Goal: Information Seeking & Learning: Compare options

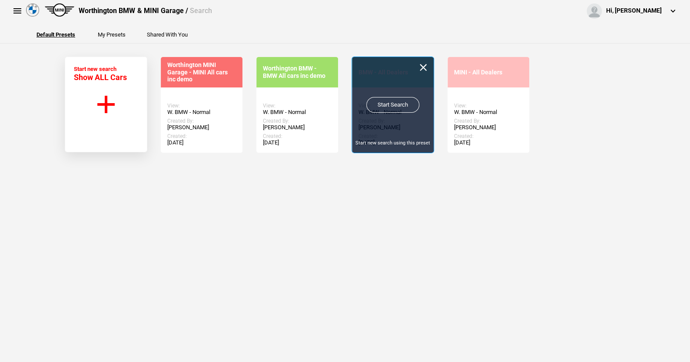
click at [388, 103] on link "Start Search" at bounding box center [392, 105] width 53 height 16
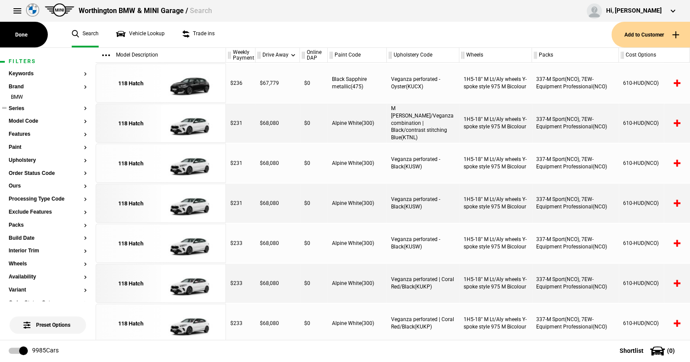
click at [19, 106] on button "Series" at bounding box center [48, 109] width 78 height 6
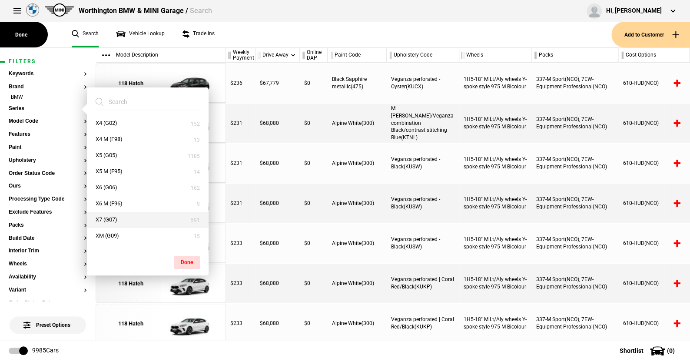
scroll to position [447, 0]
click at [114, 207] on button "X7 (G07)" at bounding box center [148, 207] width 122 height 16
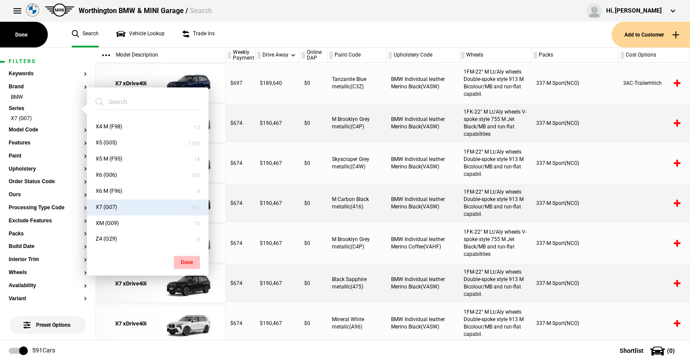
click at [184, 259] on button "Done" at bounding box center [187, 261] width 26 height 13
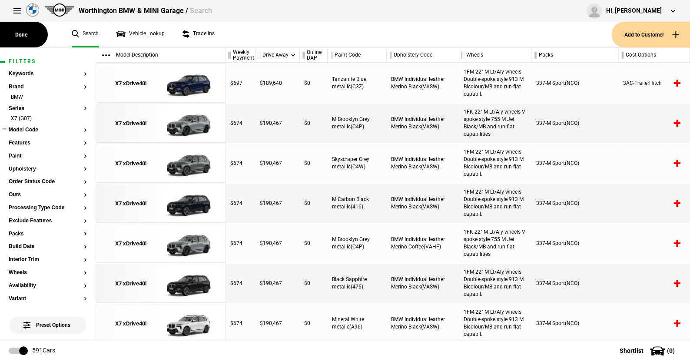
click at [25, 130] on button "Model Code" at bounding box center [48, 130] width 78 height 6
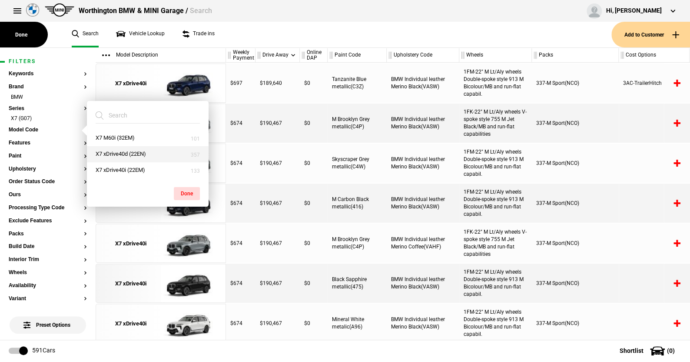
click at [115, 151] on button "X7 xDrive40d (22EN)" at bounding box center [148, 154] width 122 height 16
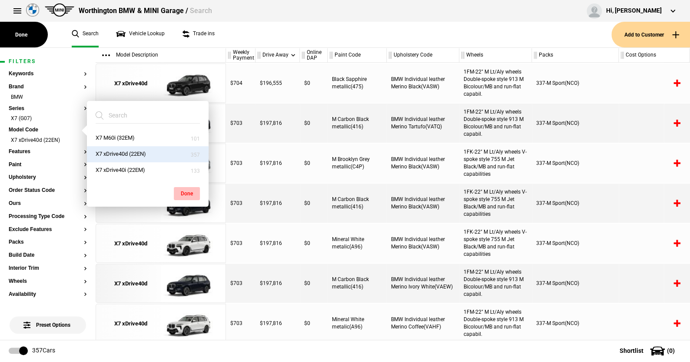
click at [184, 191] on button "Done" at bounding box center [187, 193] width 26 height 13
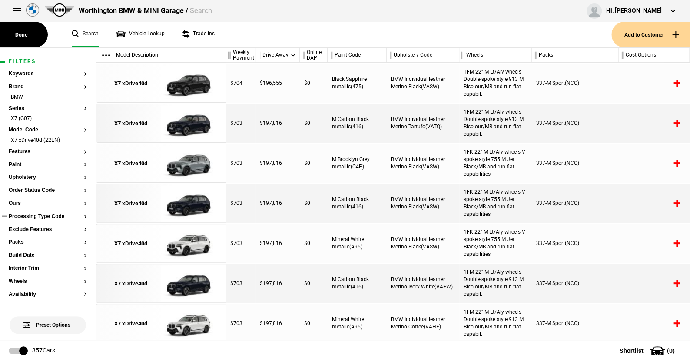
click at [32, 216] on button "Processing Type Code" at bounding box center [48, 216] width 78 height 6
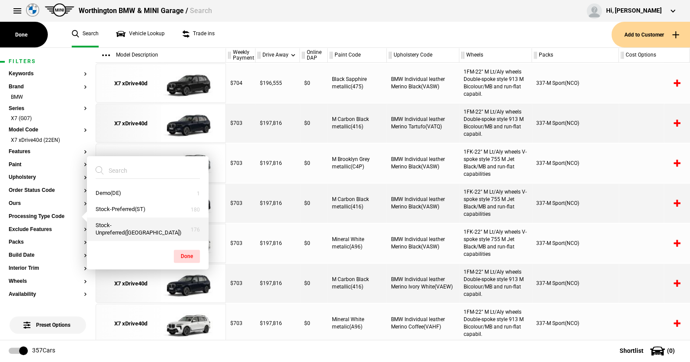
click at [126, 229] on button "Stock-Unpreferred(US)" at bounding box center [148, 228] width 122 height 23
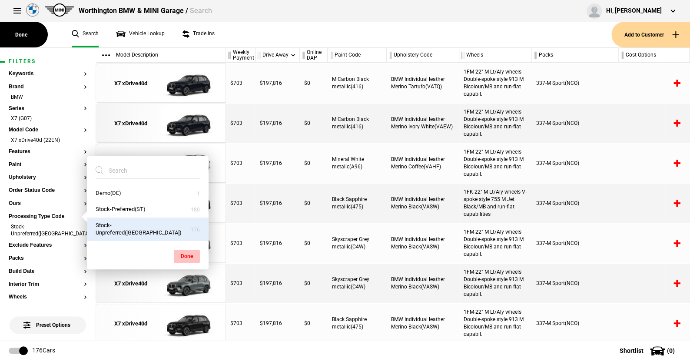
click at [188, 251] on button "Done" at bounding box center [187, 255] width 26 height 13
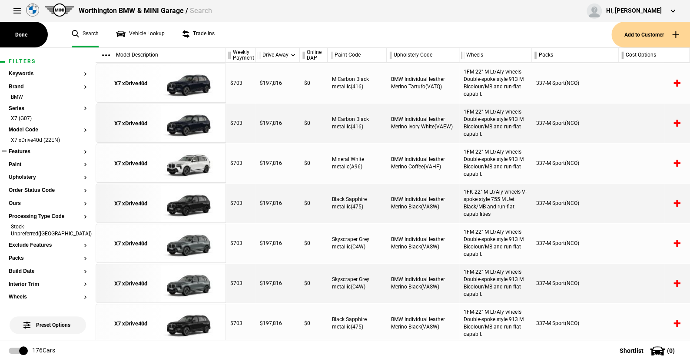
click at [23, 149] on button "Features" at bounding box center [48, 152] width 78 height 6
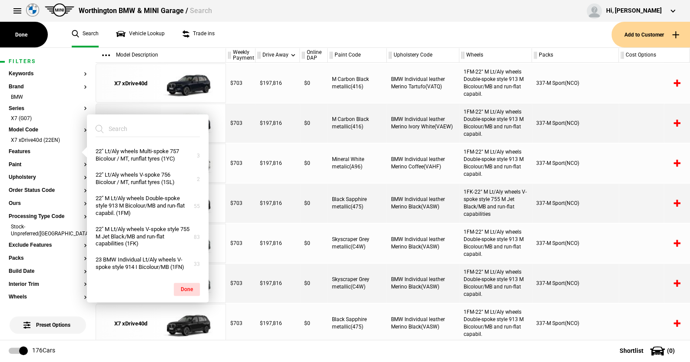
click at [236, 36] on ul "Search Vehicle Lookup Trade ins" at bounding box center [337, 35] width 548 height 26
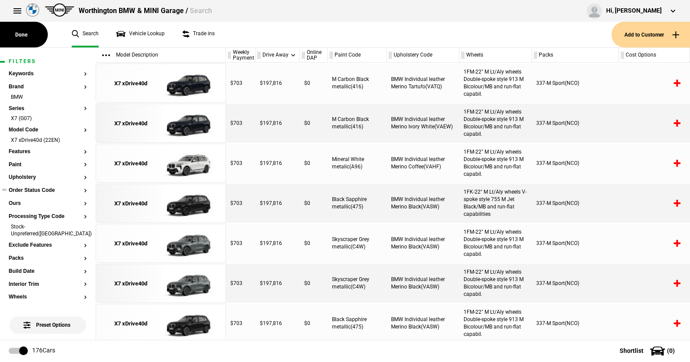
click at [29, 187] on button "Order Status Code" at bounding box center [48, 190] width 78 height 6
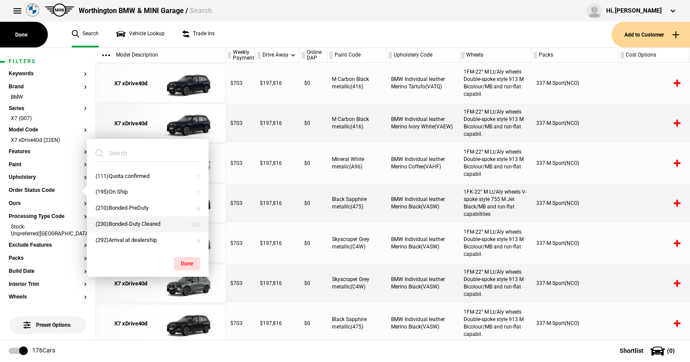
click at [124, 223] on button "(230)Bonded-Duty Cleared" at bounding box center [148, 224] width 122 height 16
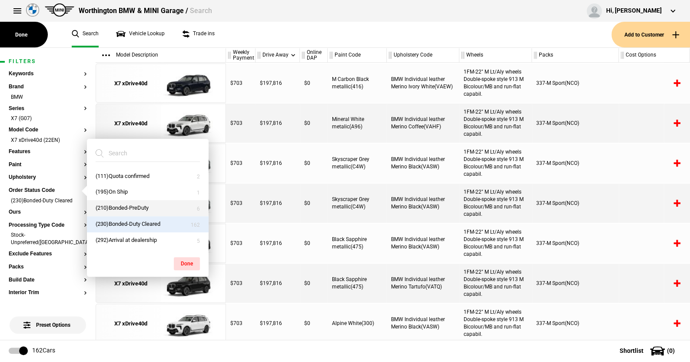
click at [126, 206] on button "(210)Bonded-PreDuty" at bounding box center [148, 208] width 122 height 16
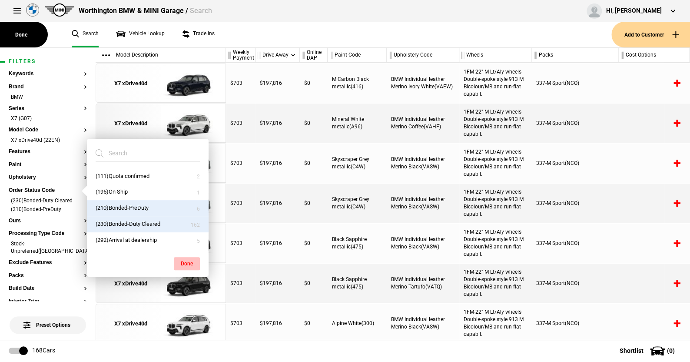
click at [187, 260] on button "Done" at bounding box center [187, 263] width 26 height 13
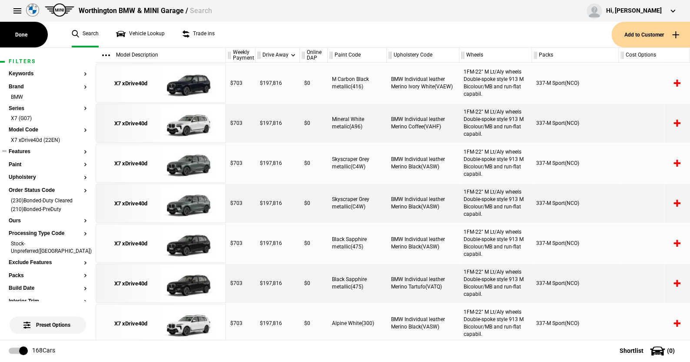
click at [23, 152] on button "Features" at bounding box center [48, 152] width 78 height 6
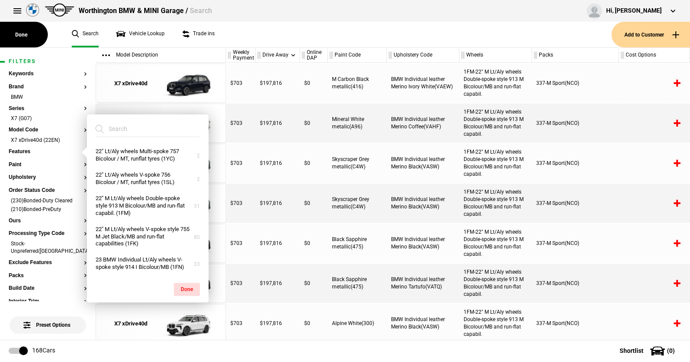
click at [137, 131] on input "search" at bounding box center [143, 129] width 94 height 16
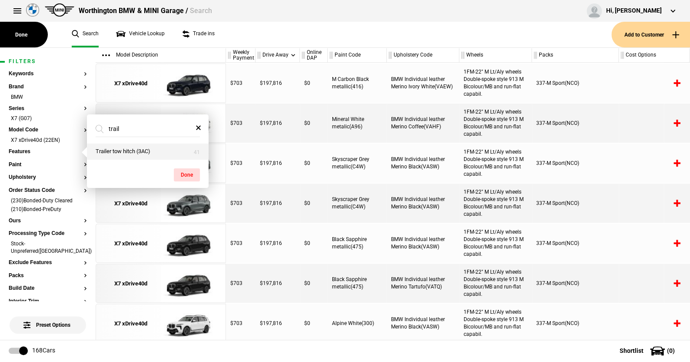
type input "trail"
click at [131, 154] on button "Trailer tow hitch (3AC)" at bounding box center [148, 151] width 122 height 16
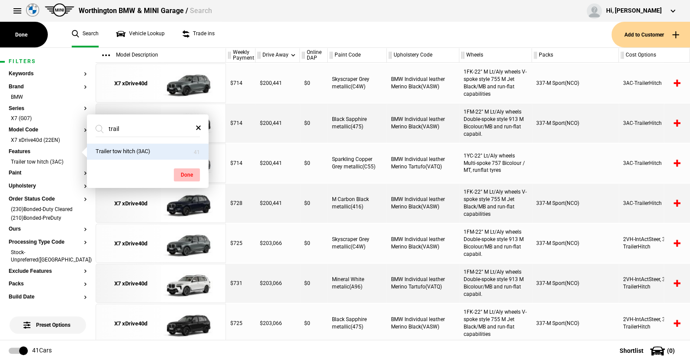
click at [187, 174] on button "Done" at bounding box center [187, 174] width 26 height 13
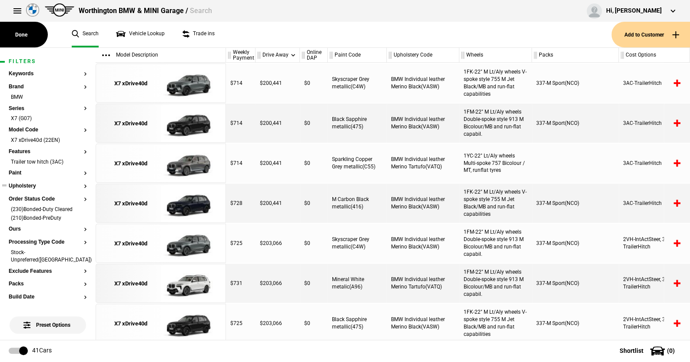
click at [25, 184] on button "Upholstery" at bounding box center [48, 186] width 78 height 6
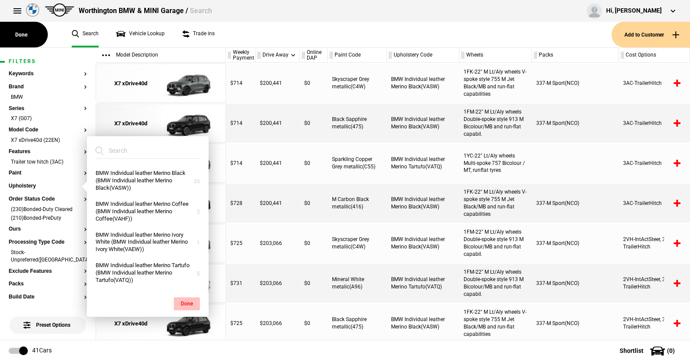
click at [192, 299] on button "Done" at bounding box center [187, 303] width 26 height 13
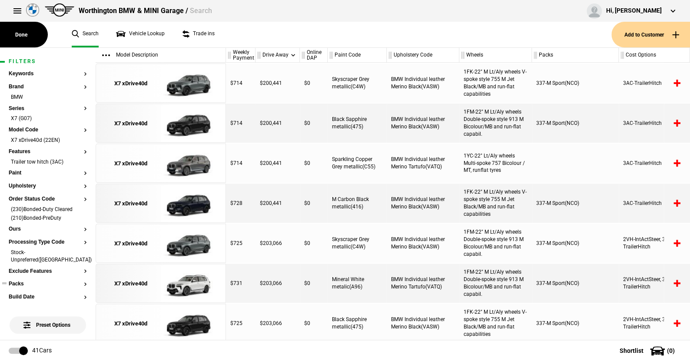
click at [19, 281] on button "Packs" at bounding box center [48, 284] width 78 height 6
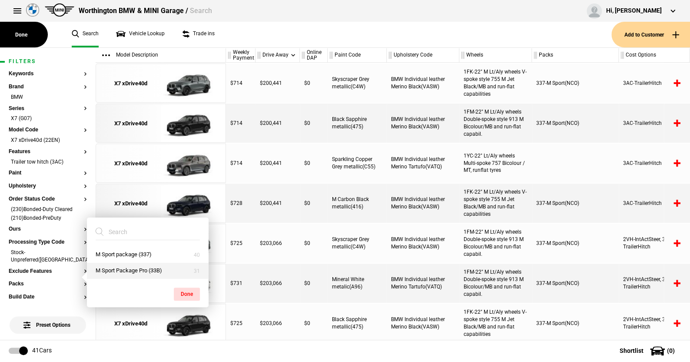
click at [118, 267] on button "M Sport Package Pro (33B)" at bounding box center [148, 270] width 122 height 16
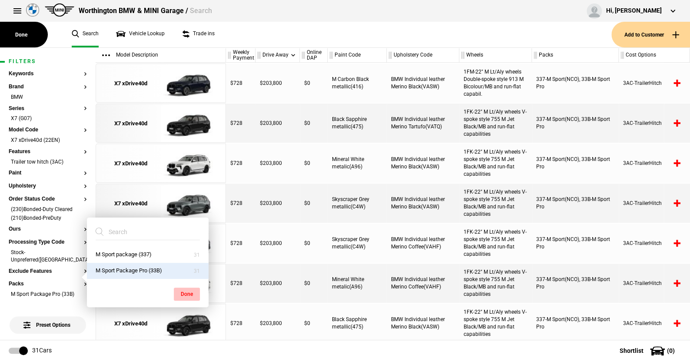
click at [184, 292] on button "Done" at bounding box center [187, 293] width 26 height 13
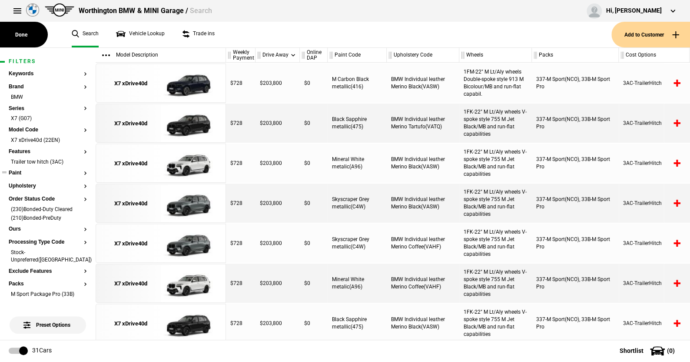
click at [20, 173] on button "Paint" at bounding box center [48, 173] width 78 height 6
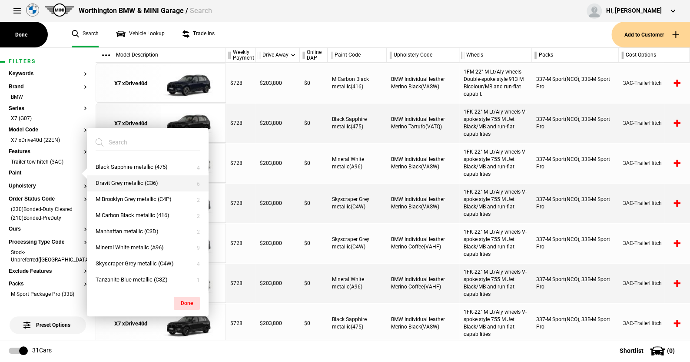
scroll to position [0, 0]
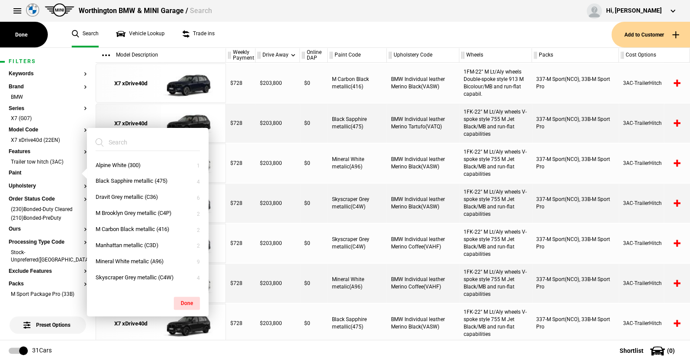
click at [257, 32] on ul "Search Vehicle Lookup Trade ins" at bounding box center [337, 35] width 548 height 26
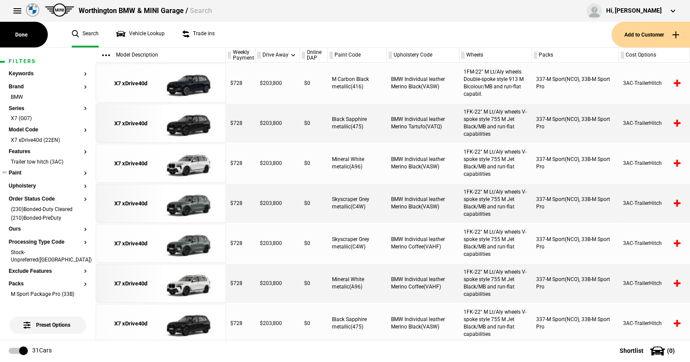
click at [20, 172] on button "Paint" at bounding box center [48, 173] width 78 height 6
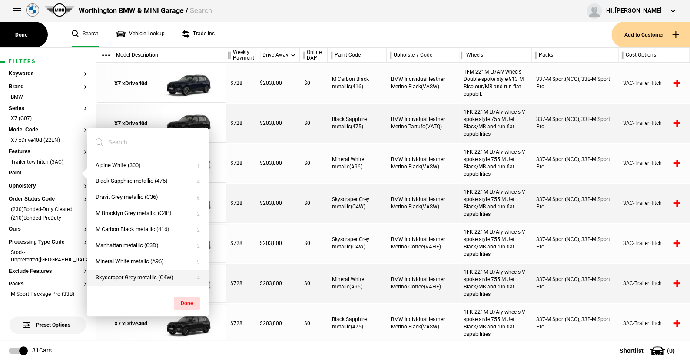
click at [133, 276] on button "Skyscraper Grey metallic (C4W)" at bounding box center [148, 277] width 122 height 16
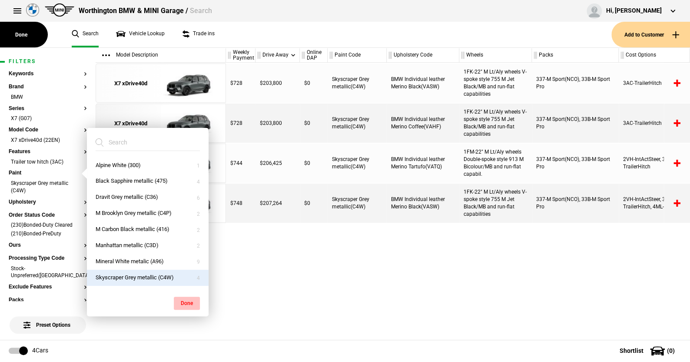
click at [192, 301] on button "Done" at bounding box center [187, 302] width 26 height 13
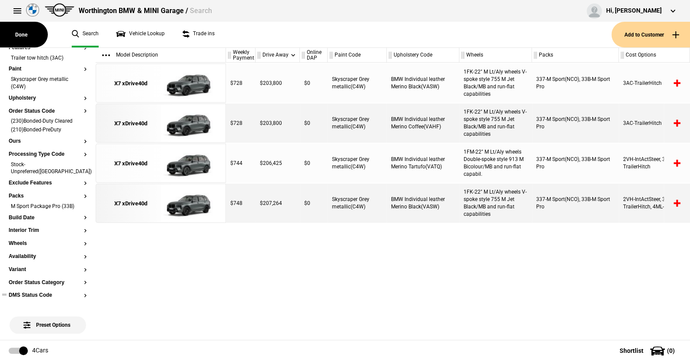
scroll to position [130, 0]
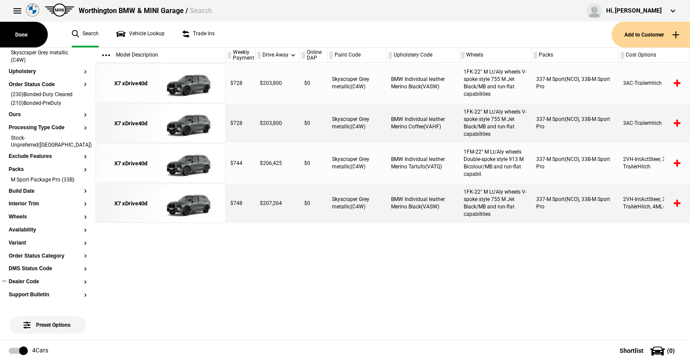
click at [27, 279] on button "Dealer Code" at bounding box center [48, 282] width 78 height 6
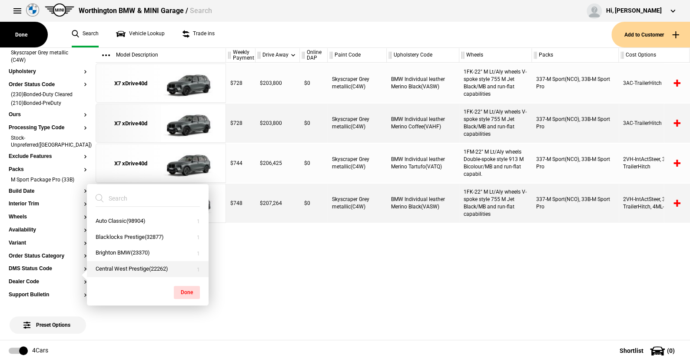
click at [113, 266] on button "Central West Prestige(22262)" at bounding box center [148, 269] width 122 height 16
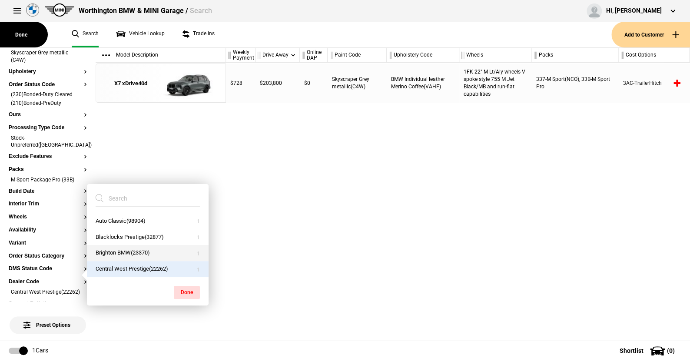
click at [111, 245] on button "Brighton BMW(23370)" at bounding box center [148, 253] width 122 height 16
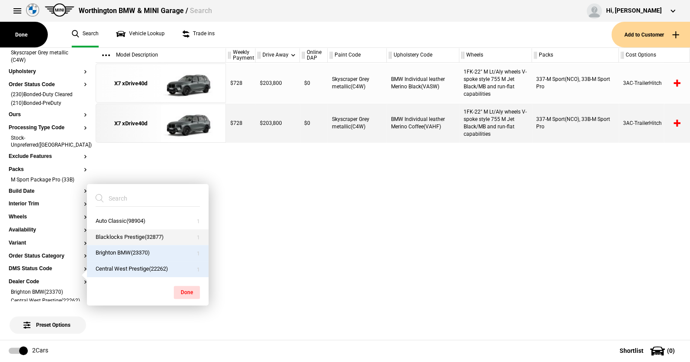
click at [112, 237] on button "Blacklocks Prestige(32877)" at bounding box center [148, 237] width 122 height 16
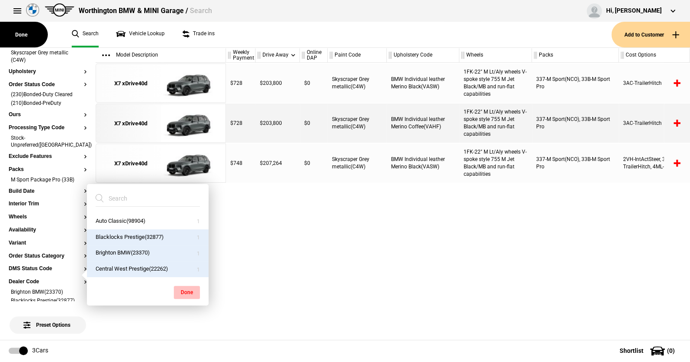
click at [188, 289] on button "Done" at bounding box center [187, 291] width 26 height 13
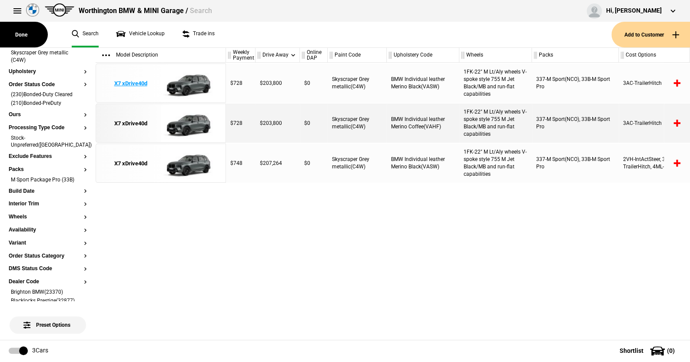
click at [192, 82] on img at bounding box center [191, 83] width 60 height 39
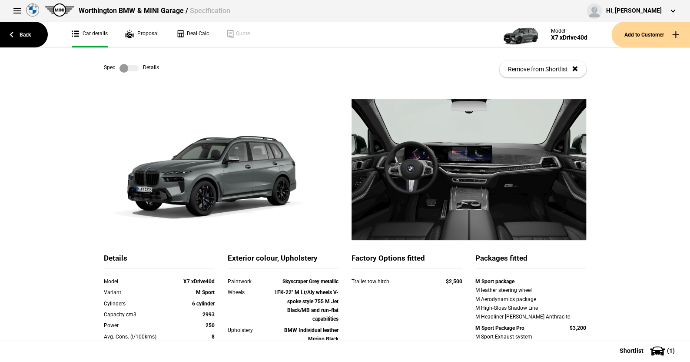
click at [134, 68] on label at bounding box center [128, 68] width 19 height 9
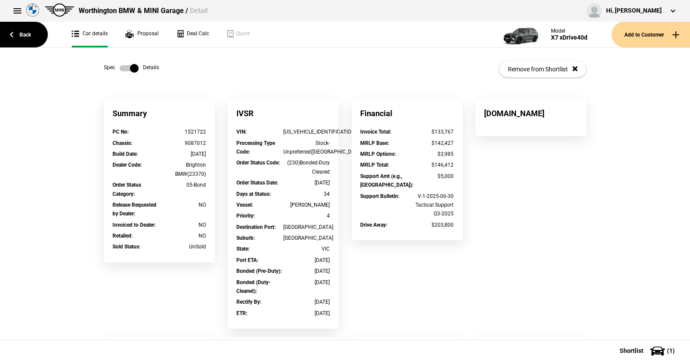
click at [119, 67] on label at bounding box center [128, 68] width 19 height 9
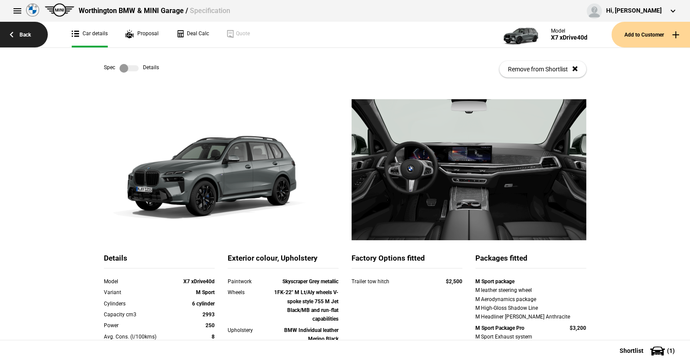
click at [26, 34] on link "Back" at bounding box center [24, 35] width 48 height 26
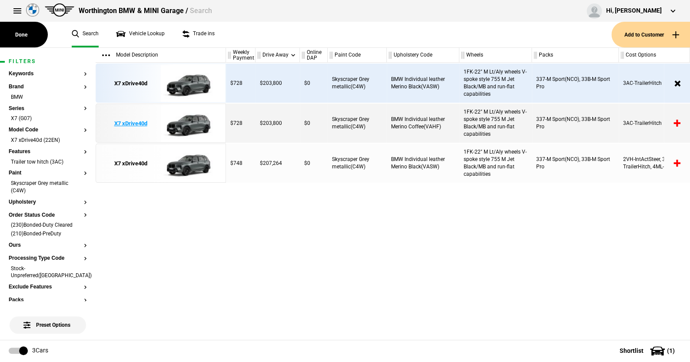
click at [195, 123] on img at bounding box center [191, 123] width 60 height 39
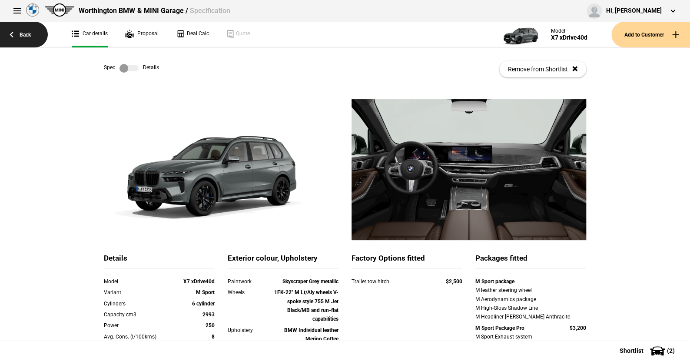
click at [23, 33] on link "Back" at bounding box center [24, 35] width 48 height 26
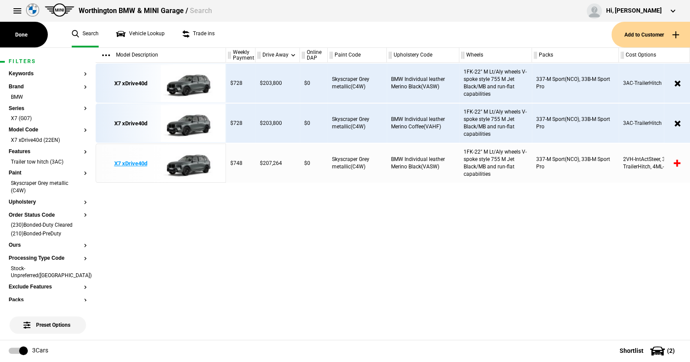
click at [197, 164] on img at bounding box center [191, 163] width 60 height 39
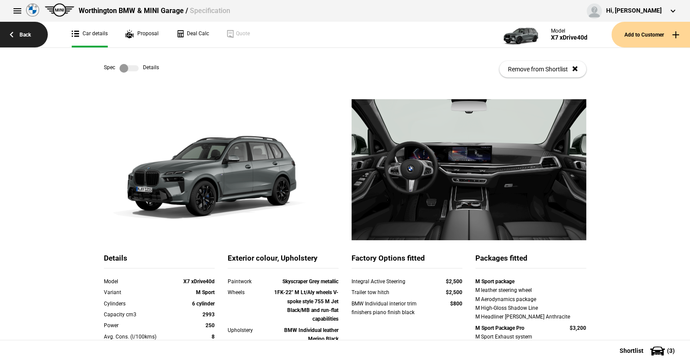
click at [28, 33] on link "Back" at bounding box center [24, 35] width 48 height 26
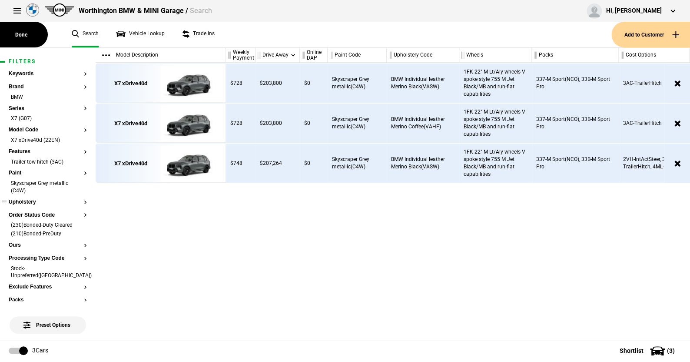
click at [24, 200] on button "Upholstery" at bounding box center [48, 202] width 78 height 6
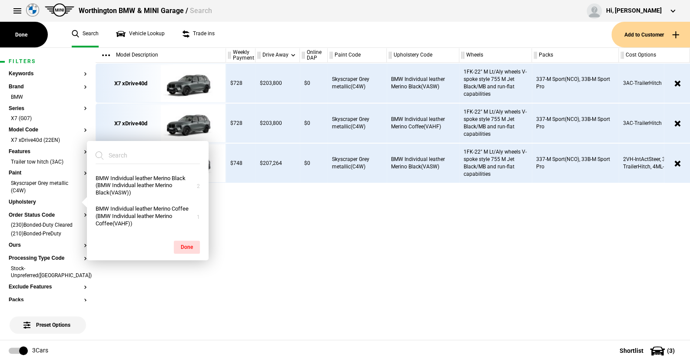
click at [250, 36] on ul "Search Vehicle Lookup Trade ins" at bounding box center [337, 35] width 548 height 26
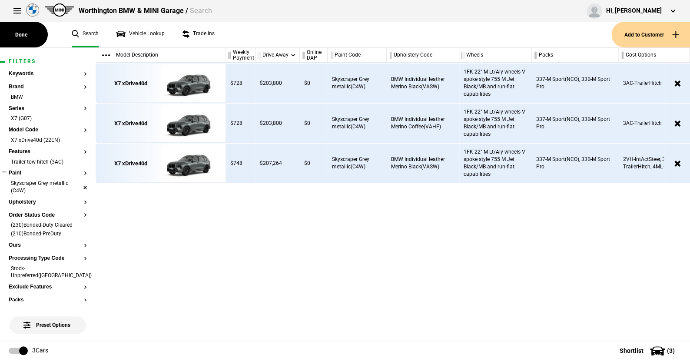
click at [79, 184] on li "Skyscraper Grey metallic (C4W)" at bounding box center [48, 187] width 78 height 16
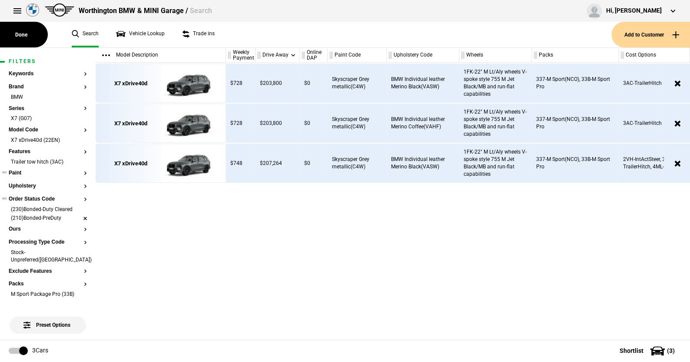
click at [78, 217] on li "(210)Bonded-PreDuty" at bounding box center [48, 218] width 78 height 9
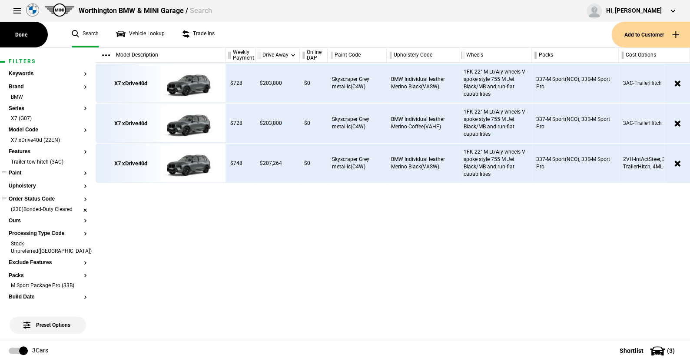
click at [78, 209] on li "(230)Bonded-Duty Cleared" at bounding box center [48, 210] width 78 height 9
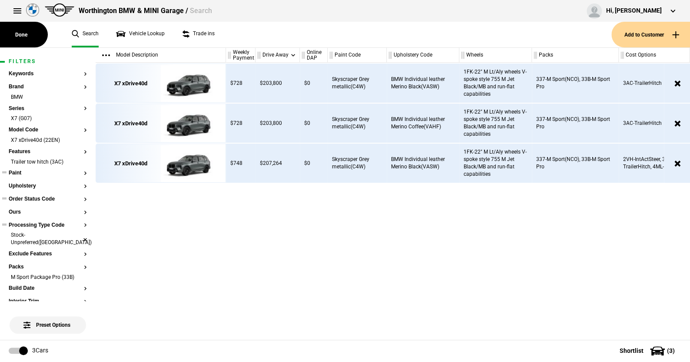
click at [80, 231] on li "Stock-Unpreferred(US)" at bounding box center [48, 239] width 78 height 16
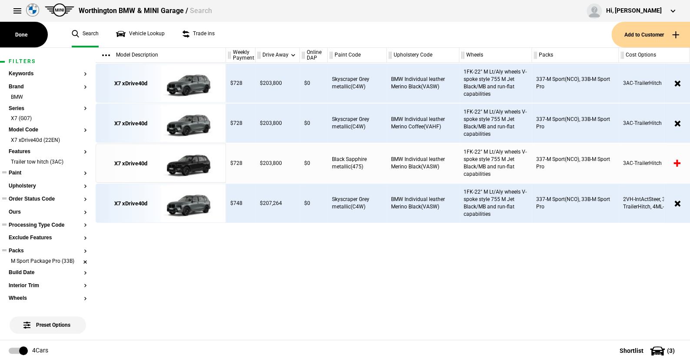
click at [78, 262] on li "M Sport Package Pro (33B)" at bounding box center [48, 261] width 78 height 9
click at [28, 186] on button "Upholstery" at bounding box center [48, 186] width 78 height 6
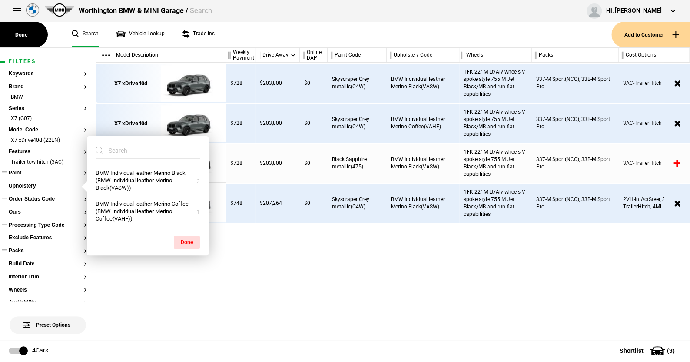
click at [277, 36] on ul "Search Vehicle Lookup Trade ins" at bounding box center [337, 35] width 548 height 26
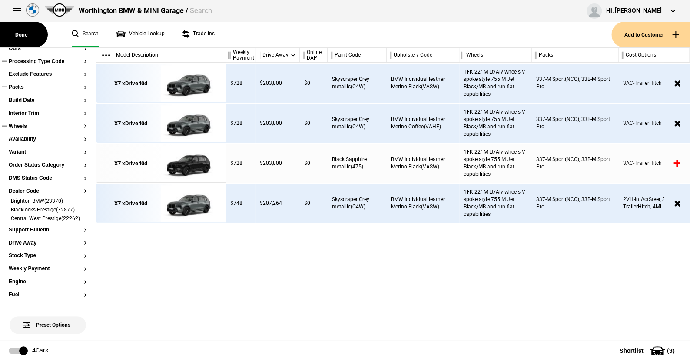
scroll to position [217, 0]
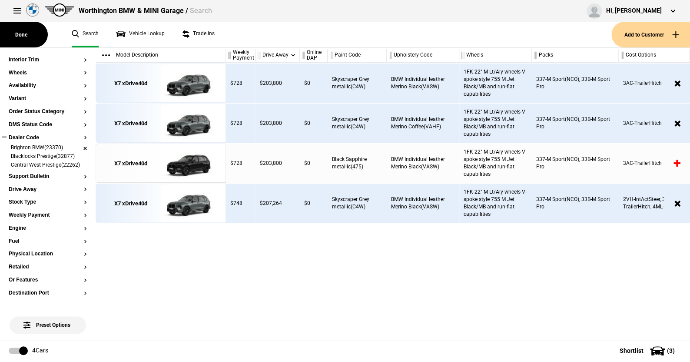
click at [78, 146] on li "Brighton BMW(23370)" at bounding box center [48, 148] width 78 height 9
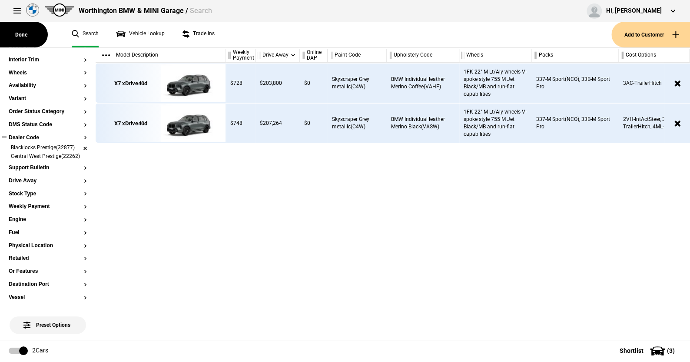
click at [78, 146] on li "Blacklocks Prestige(32877)" at bounding box center [48, 148] width 78 height 9
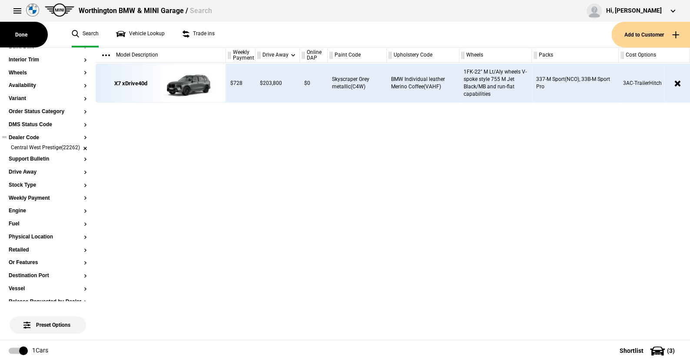
click at [78, 148] on li "Central West Prestige(22262)" at bounding box center [48, 148] width 78 height 9
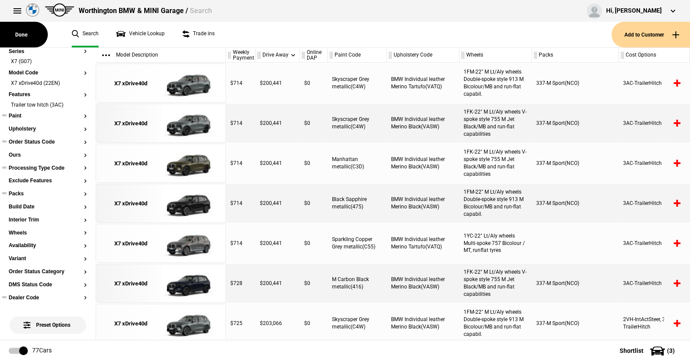
scroll to position [0, 0]
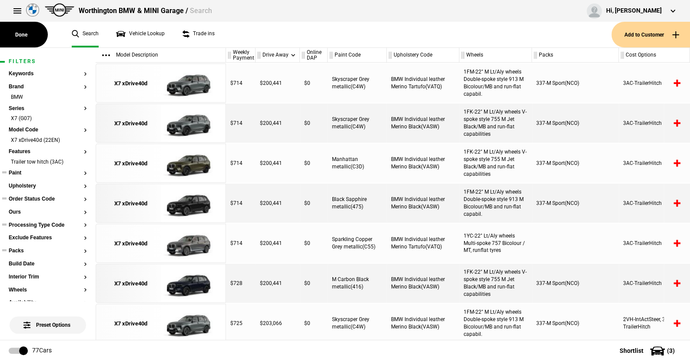
click at [19, 171] on button "Paint" at bounding box center [48, 173] width 78 height 6
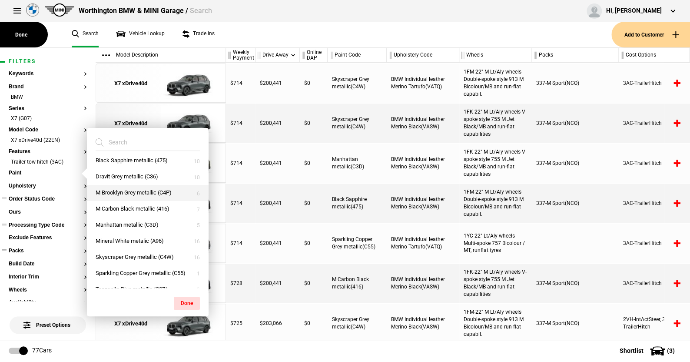
scroll to position [37, 0]
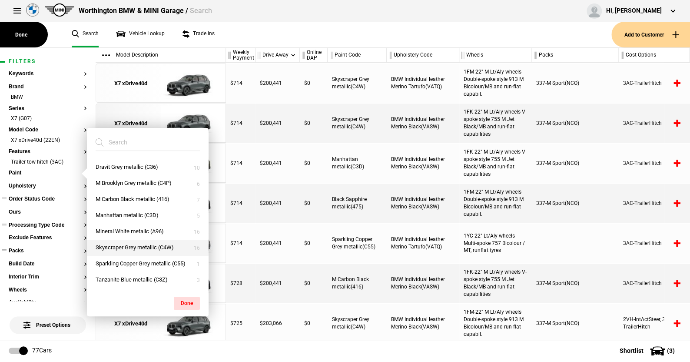
click at [123, 239] on button "Skyscraper Grey metallic (C4W)" at bounding box center [148, 247] width 122 height 16
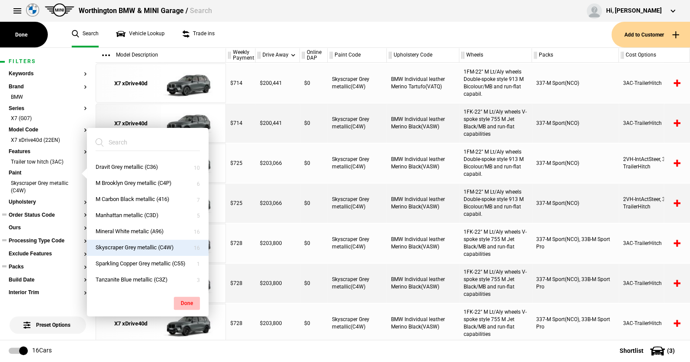
click at [185, 298] on button "Done" at bounding box center [187, 302] width 26 height 13
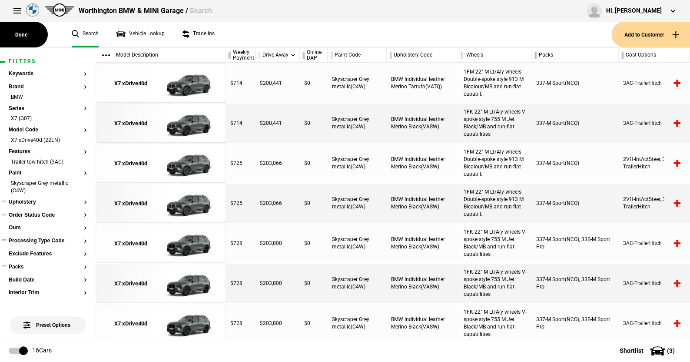
click at [21, 201] on button "Upholstery" at bounding box center [48, 202] width 78 height 6
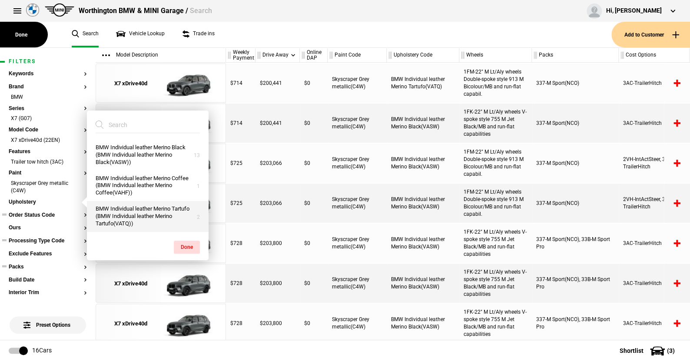
click at [132, 216] on button "BMW Individual leather Merino Tartufo (BMW Individual leather Merino Tartufo(VA…" at bounding box center [148, 216] width 122 height 31
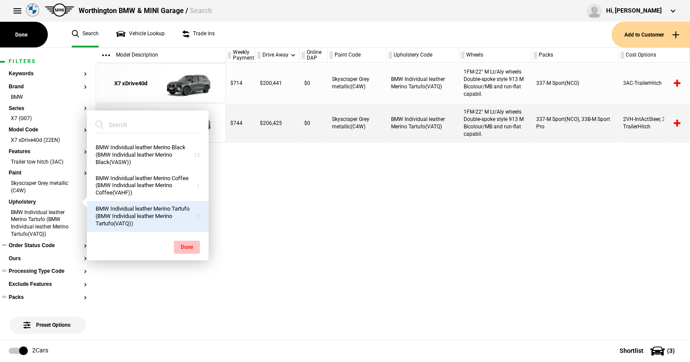
click at [189, 242] on button "Done" at bounding box center [187, 246] width 26 height 13
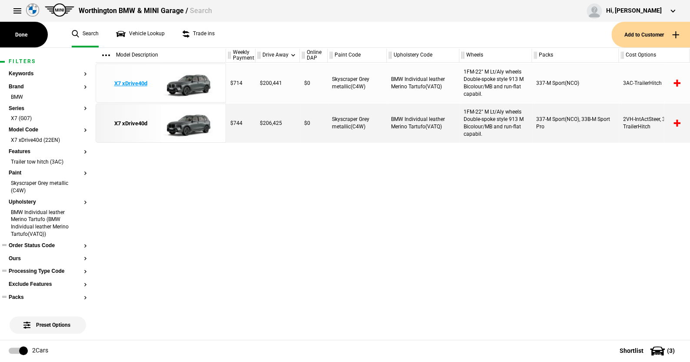
click at [194, 83] on img at bounding box center [191, 83] width 60 height 39
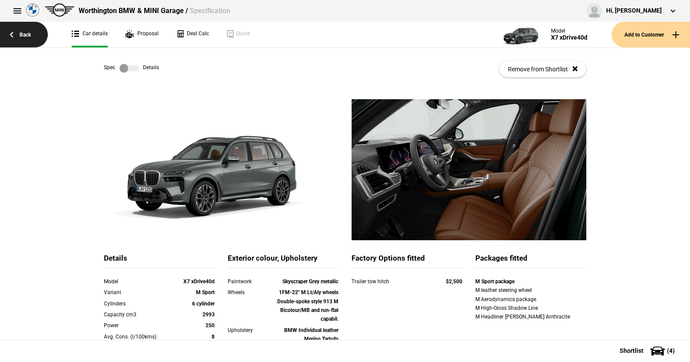
click at [27, 33] on link "Back" at bounding box center [24, 35] width 48 height 26
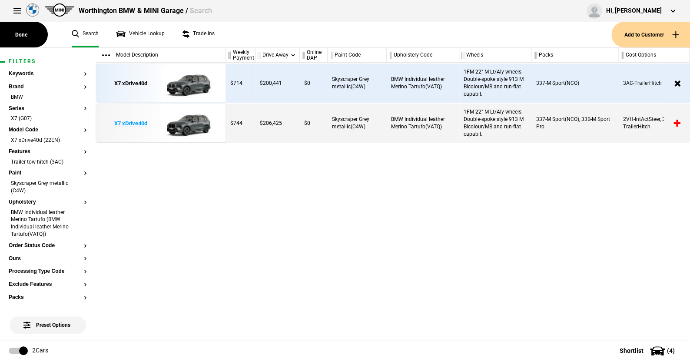
click at [192, 126] on img at bounding box center [191, 123] width 60 height 39
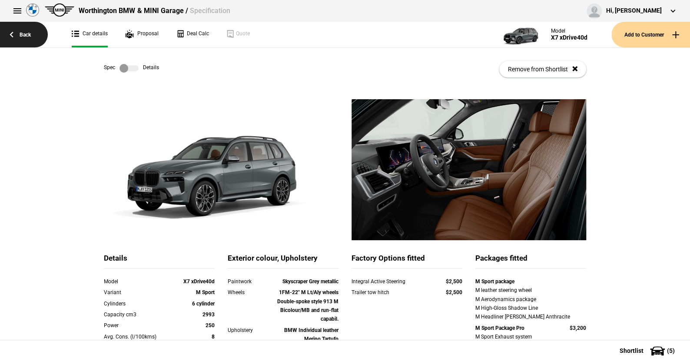
click at [23, 30] on link "Back" at bounding box center [24, 35] width 48 height 26
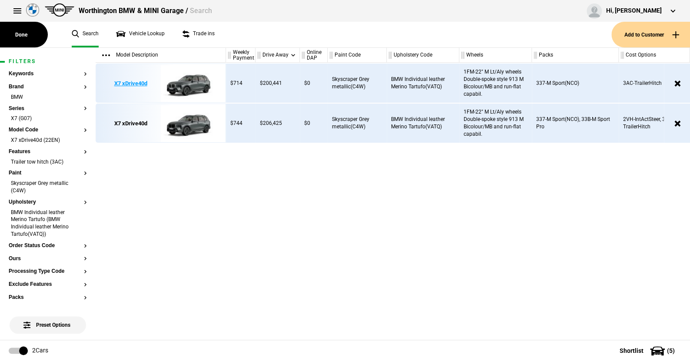
click at [193, 80] on img at bounding box center [191, 83] width 60 height 39
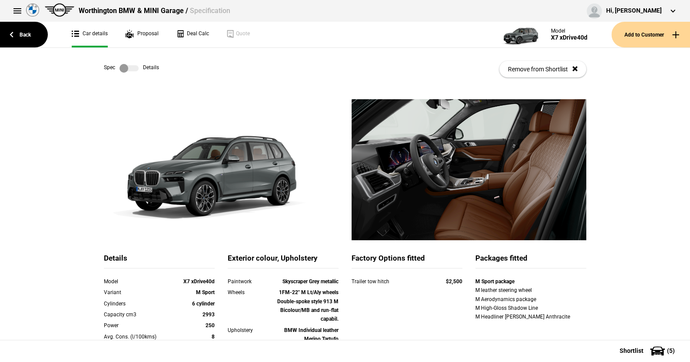
click at [135, 67] on label at bounding box center [128, 68] width 19 height 9
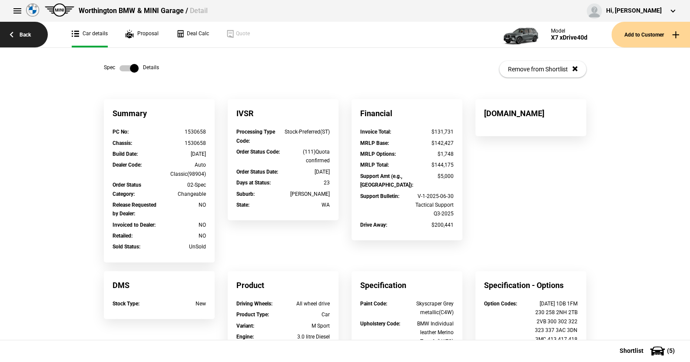
click at [28, 32] on link "Back" at bounding box center [24, 35] width 48 height 26
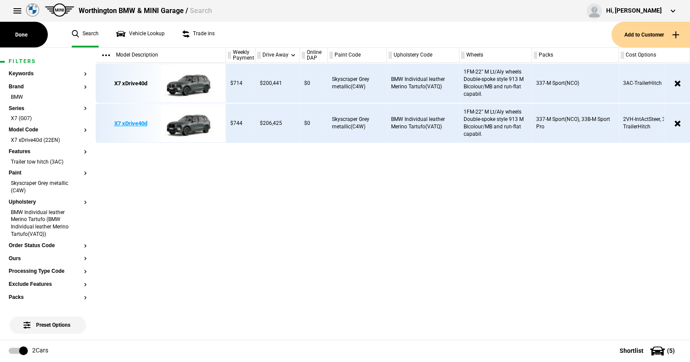
click at [192, 123] on img at bounding box center [191, 123] width 60 height 39
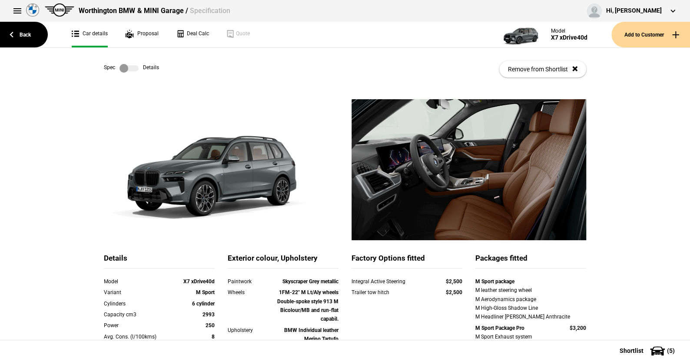
click at [133, 67] on label at bounding box center [128, 68] width 19 height 9
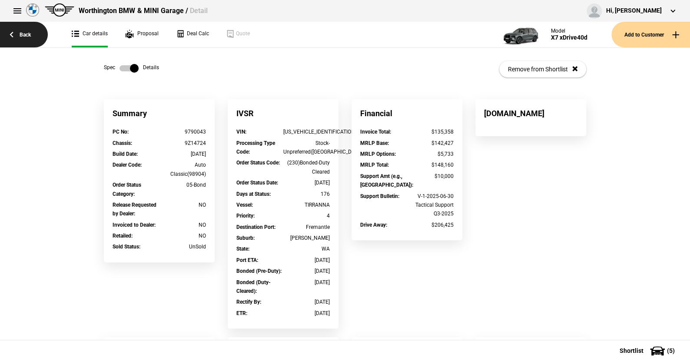
click at [29, 31] on link "Back" at bounding box center [24, 35] width 48 height 26
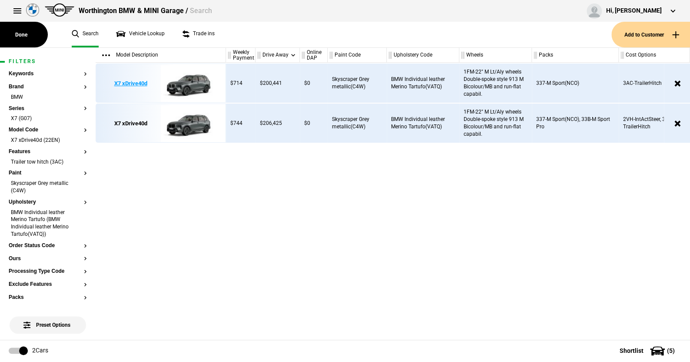
click at [190, 80] on img at bounding box center [191, 83] width 60 height 39
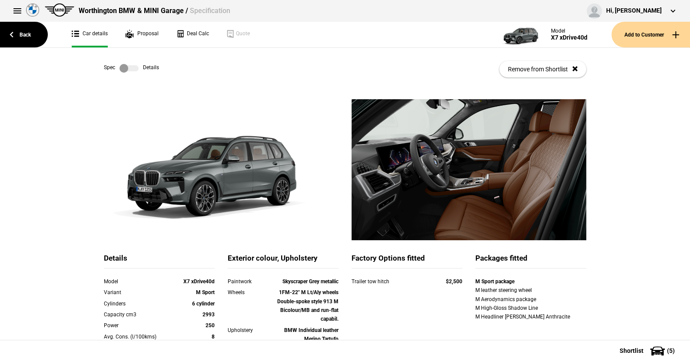
click at [133, 69] on label at bounding box center [128, 68] width 19 height 9
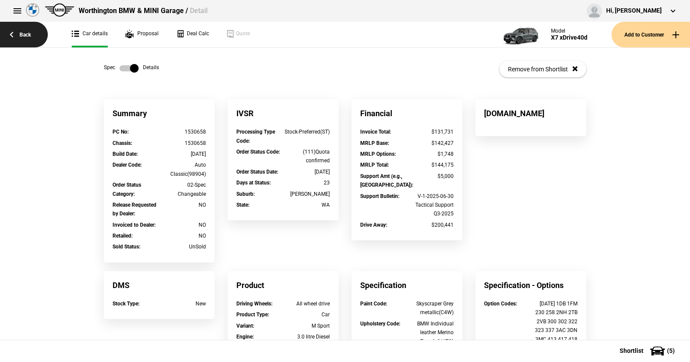
click at [26, 34] on link "Back" at bounding box center [24, 35] width 48 height 26
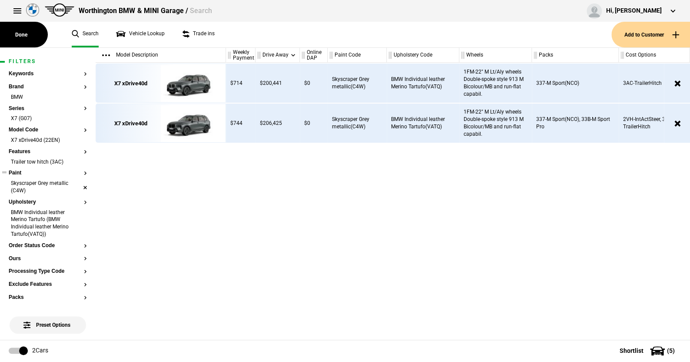
scroll to position [43, 0]
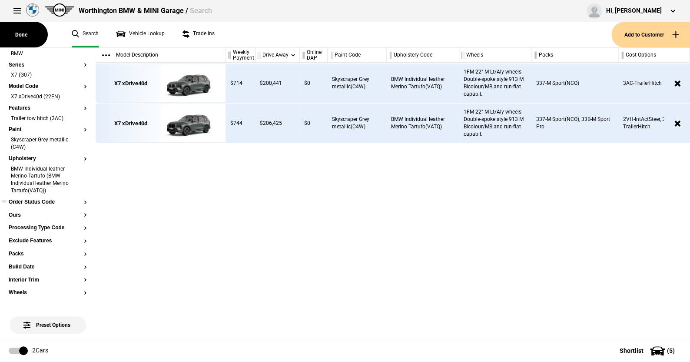
click at [34, 202] on button "Order Status Code" at bounding box center [48, 202] width 78 height 6
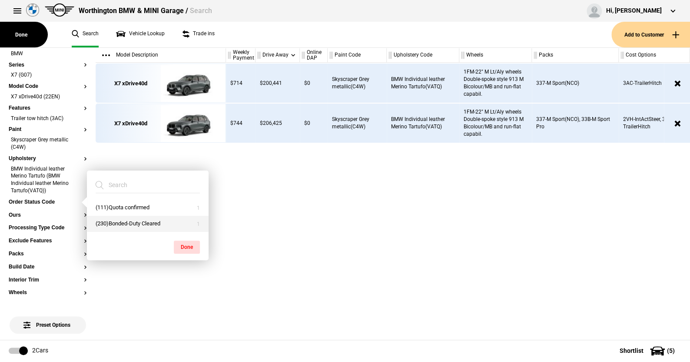
click at [119, 218] on button "(230)Bonded-Duty Cleared" at bounding box center [148, 224] width 122 height 16
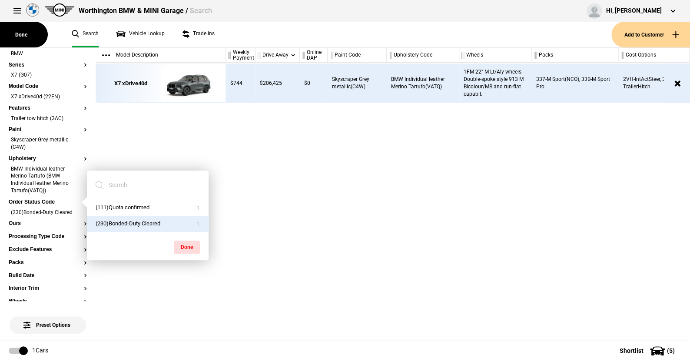
drag, startPoint x: 185, startPoint y: 243, endPoint x: 185, endPoint y: 237, distance: 6.1
click at [185, 242] on button "Done" at bounding box center [187, 246] width 26 height 13
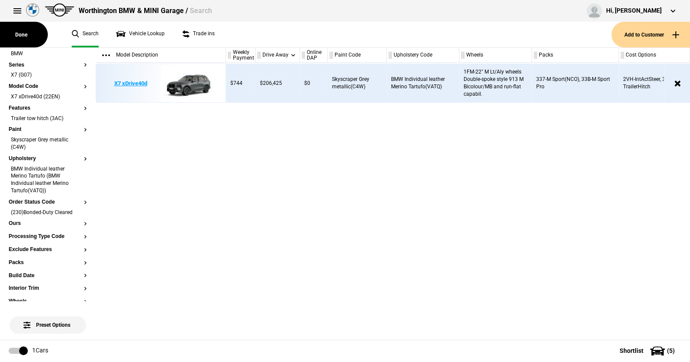
click at [189, 84] on img at bounding box center [191, 83] width 60 height 39
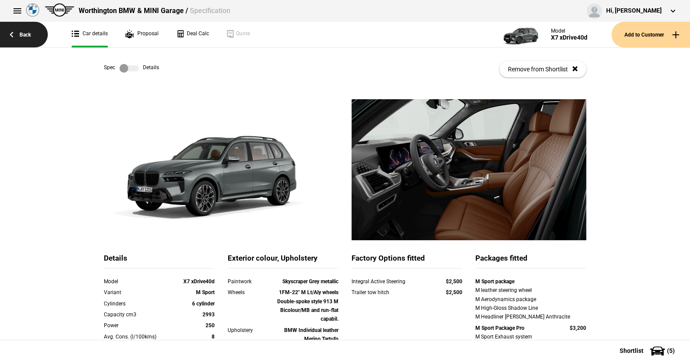
click at [25, 34] on link "Back" at bounding box center [24, 35] width 48 height 26
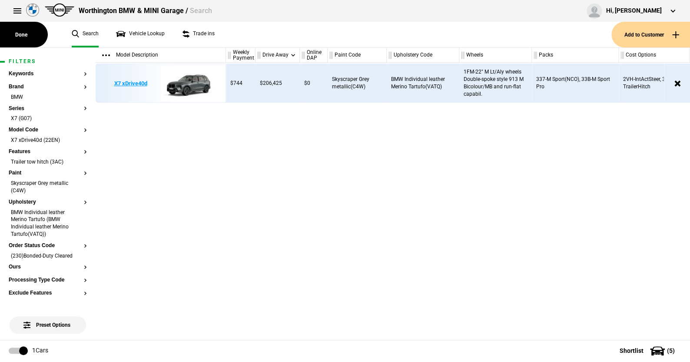
click at [197, 83] on img at bounding box center [191, 83] width 60 height 39
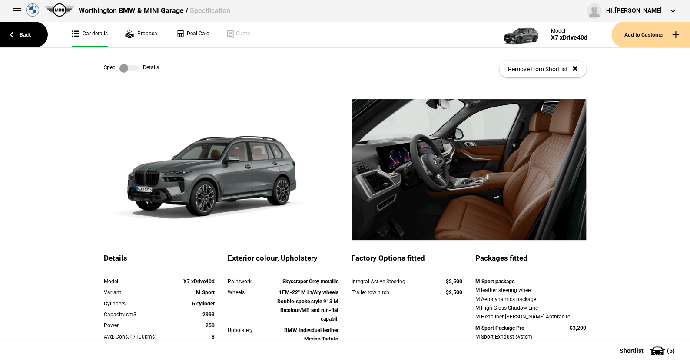
click at [134, 70] on label at bounding box center [128, 68] width 19 height 9
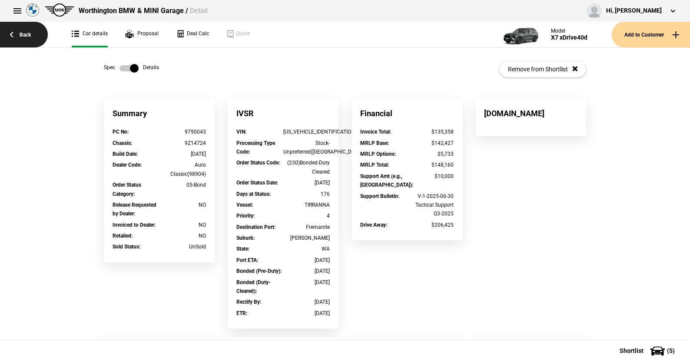
click at [26, 31] on link "Back" at bounding box center [24, 35] width 48 height 26
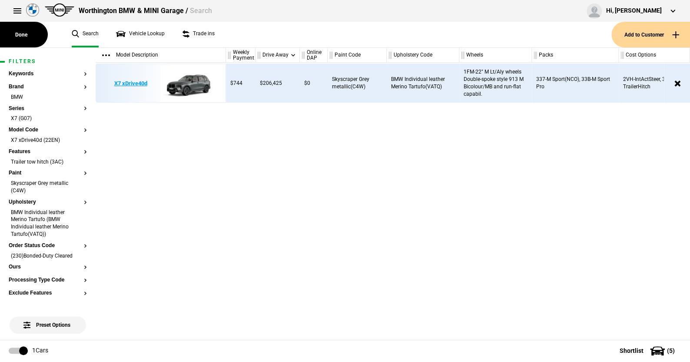
click at [196, 82] on img at bounding box center [191, 83] width 60 height 39
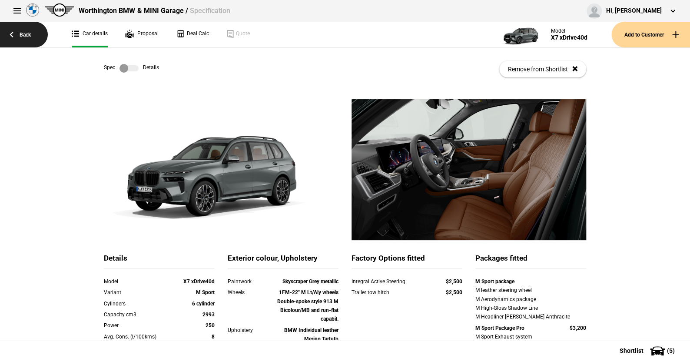
click at [28, 34] on link "Back" at bounding box center [24, 35] width 48 height 26
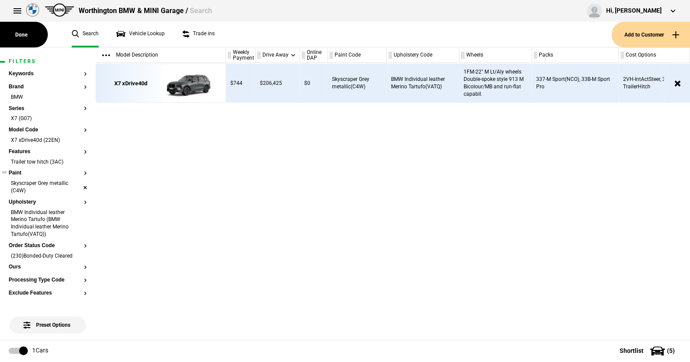
click at [78, 184] on li "Skyscraper Grey metallic (C4W)" at bounding box center [48, 187] width 78 height 16
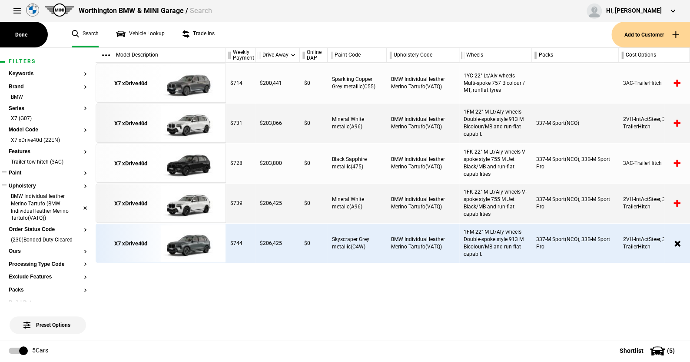
click at [79, 204] on li "BMW Individual leather Merino Tartufo (BMW Individual leather Merino Tartufo(VA…" at bounding box center [48, 207] width 78 height 30
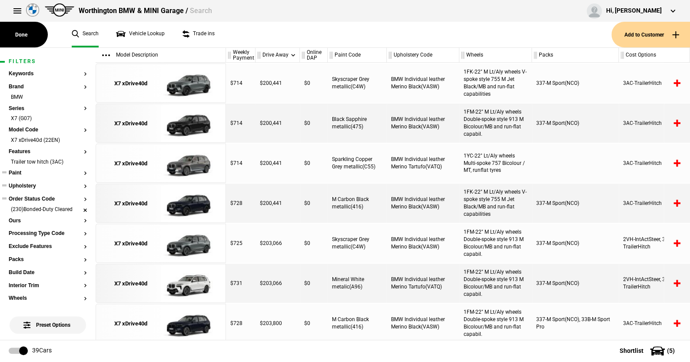
click at [79, 209] on li "(230)Bonded-Duty Cleared" at bounding box center [48, 210] width 78 height 9
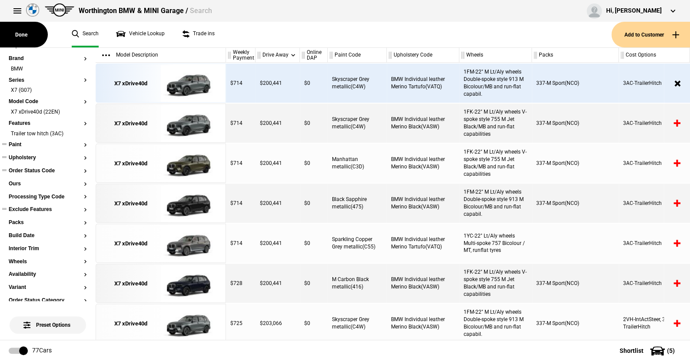
scroll to position [43, 0]
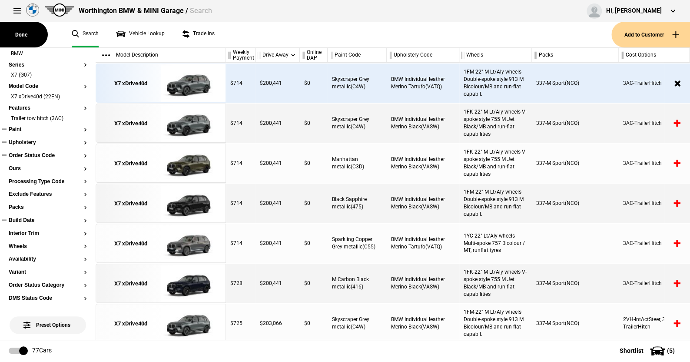
click at [28, 219] on button "Build Date" at bounding box center [48, 220] width 78 height 6
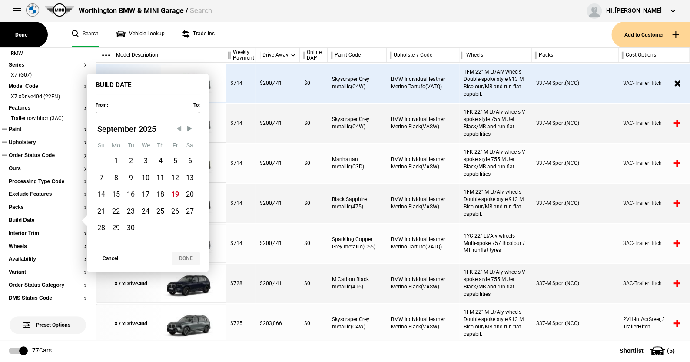
click at [179, 126] on span "Previous Month" at bounding box center [179, 128] width 9 height 9
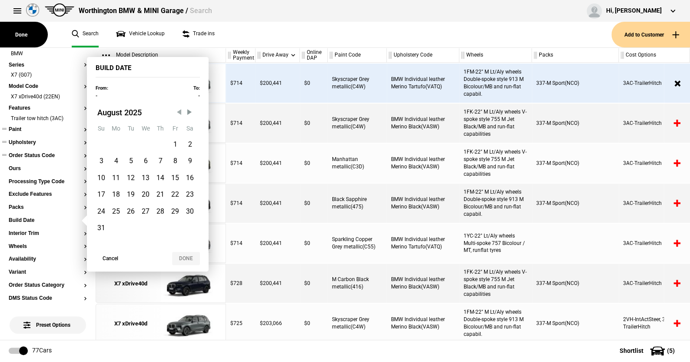
click at [176, 109] on span "Previous Month" at bounding box center [179, 112] width 9 height 9
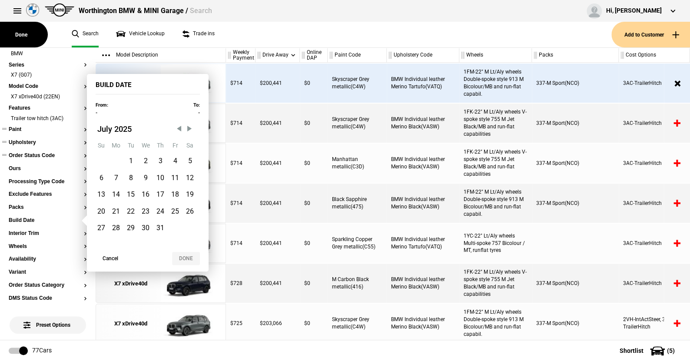
click at [101, 108] on div "From: -" at bounding box center [97, 109] width 21 height 16
click at [100, 111] on div "From: -" at bounding box center [97, 109] width 21 height 16
click at [103, 104] on label "From:" at bounding box center [102, 105] width 13 height 6
click at [180, 127] on span "Previous Month" at bounding box center [179, 128] width 9 height 9
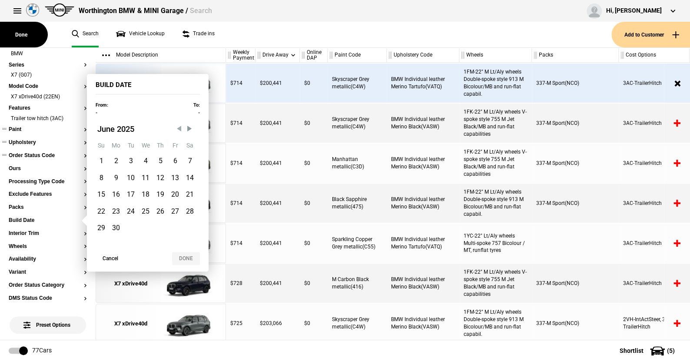
click at [180, 127] on span "Previous Month" at bounding box center [179, 128] width 9 height 9
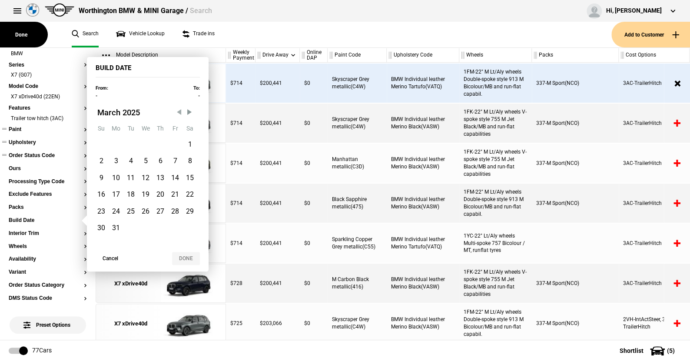
click at [176, 111] on span "Previous Month" at bounding box center [179, 112] width 9 height 9
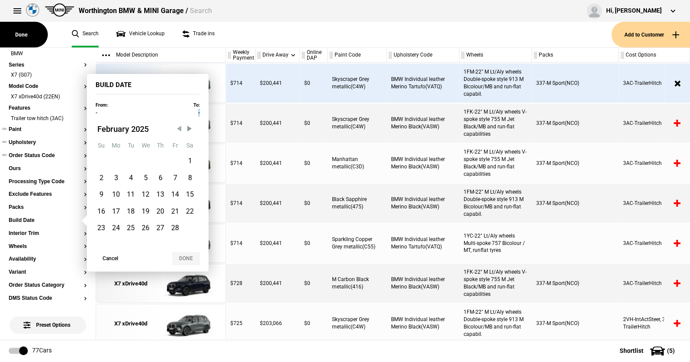
click at [176, 111] on div "From: - To: -" at bounding box center [148, 109] width 122 height 16
click at [180, 131] on span "Previous Month" at bounding box center [179, 128] width 9 height 9
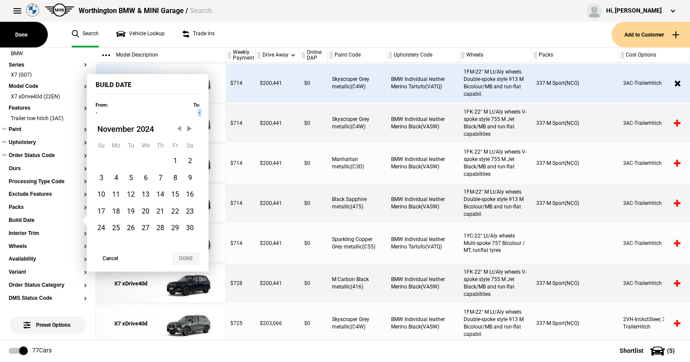
click at [180, 131] on span "Previous Month" at bounding box center [179, 128] width 9 height 9
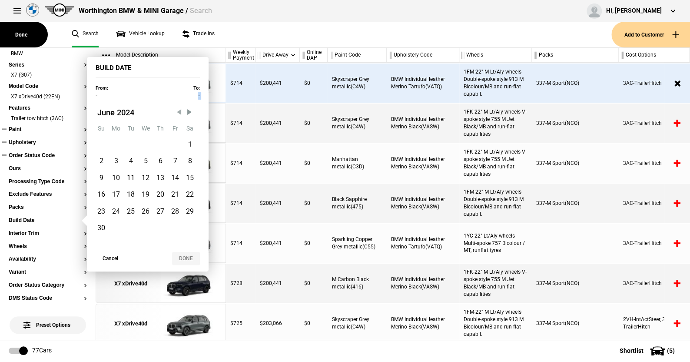
click at [180, 131] on div "Fr" at bounding box center [175, 128] width 15 height 15
click at [178, 113] on span "Previous Month" at bounding box center [179, 112] width 9 height 9
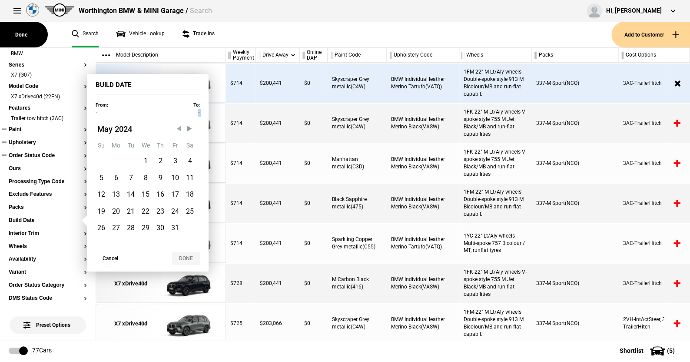
click at [178, 113] on div "From: - To: -" at bounding box center [148, 109] width 122 height 16
click at [178, 131] on span "Previous Month" at bounding box center [179, 128] width 9 height 9
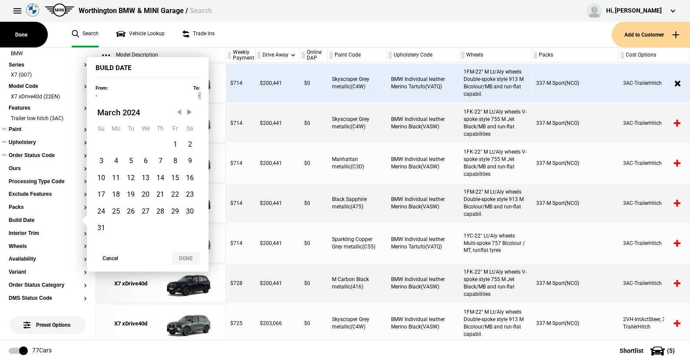
click at [178, 113] on span "Previous Month" at bounding box center [179, 112] width 9 height 9
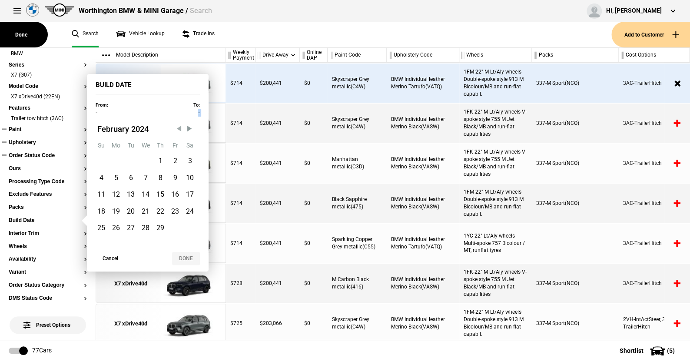
click at [178, 113] on div "From: - To: -" at bounding box center [148, 109] width 122 height 16
click at [121, 133] on span "February" at bounding box center [113, 128] width 32 height 9
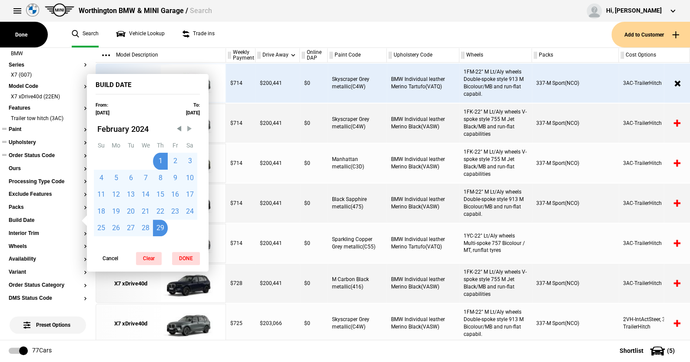
click at [189, 129] on span "Next Month" at bounding box center [189, 128] width 9 height 9
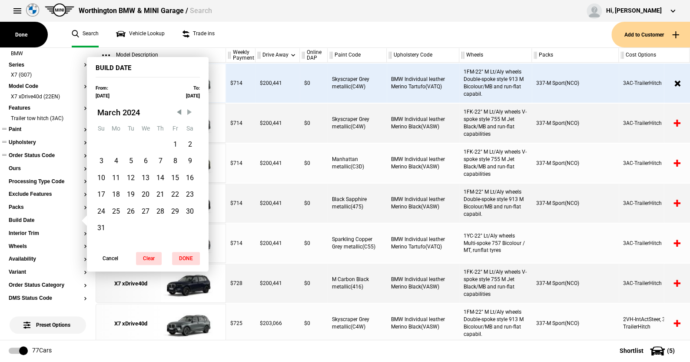
click at [189, 113] on span "Next Month" at bounding box center [189, 112] width 9 height 9
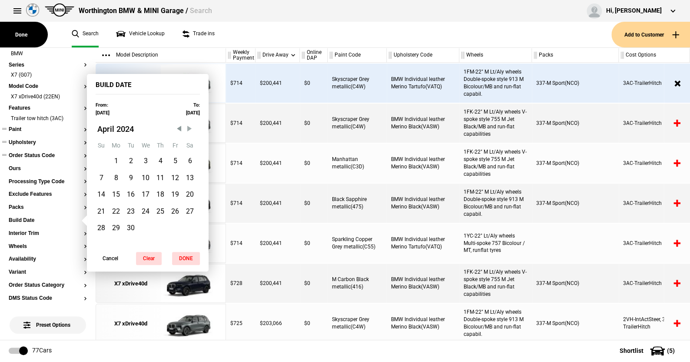
click at [188, 128] on span "Next Month" at bounding box center [189, 128] width 9 height 9
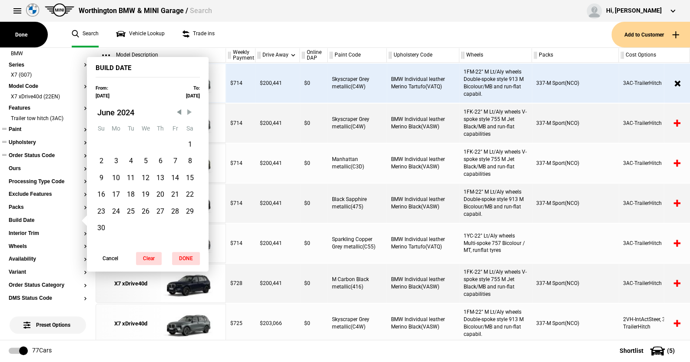
click at [188, 128] on abbr "Sa" at bounding box center [189, 128] width 7 height 7
click at [188, 112] on span "Next Month" at bounding box center [189, 112] width 9 height 9
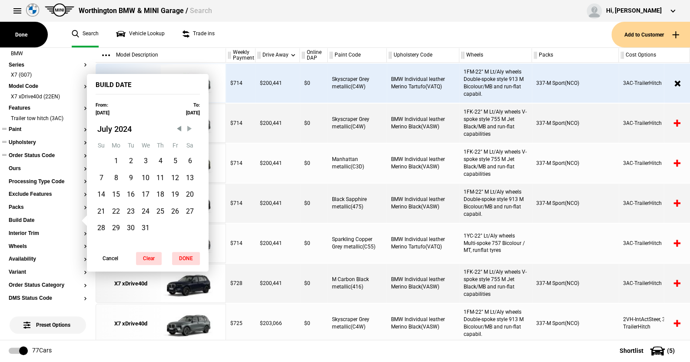
click at [189, 127] on span "Next Month" at bounding box center [189, 128] width 9 height 9
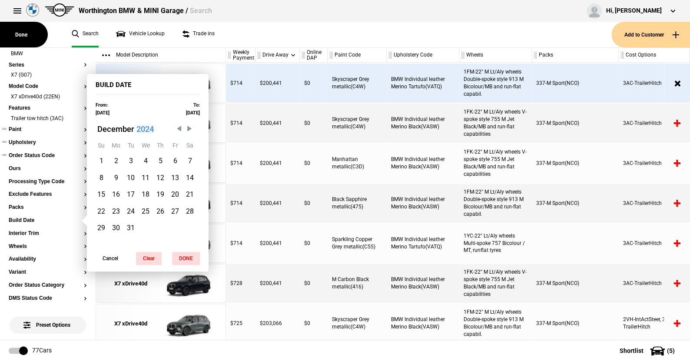
click at [136, 129] on span "2024" at bounding box center [144, 128] width 17 height 9
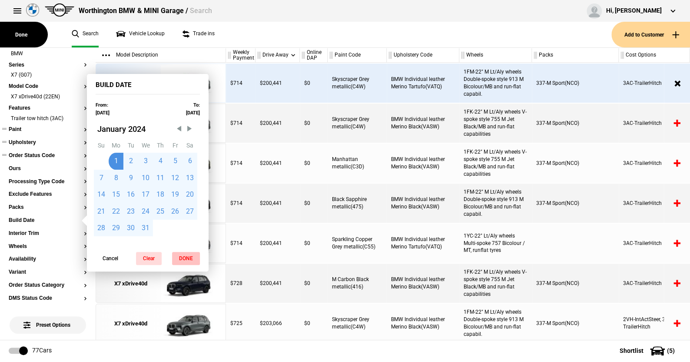
click at [185, 254] on button "DONE" at bounding box center [186, 258] width 28 height 13
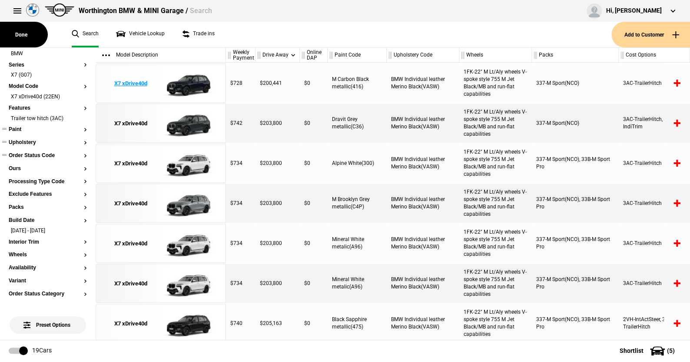
click at [196, 83] on img at bounding box center [191, 83] width 60 height 39
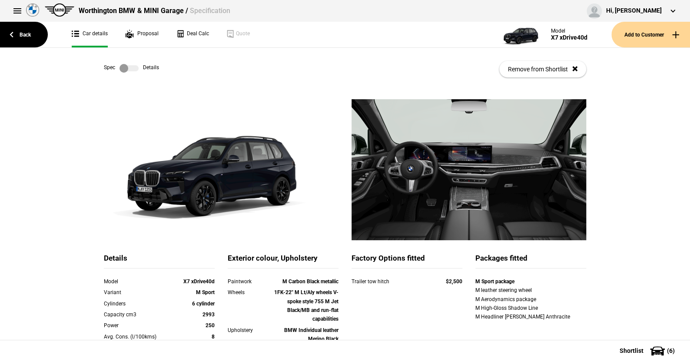
click at [130, 67] on label at bounding box center [128, 68] width 19 height 9
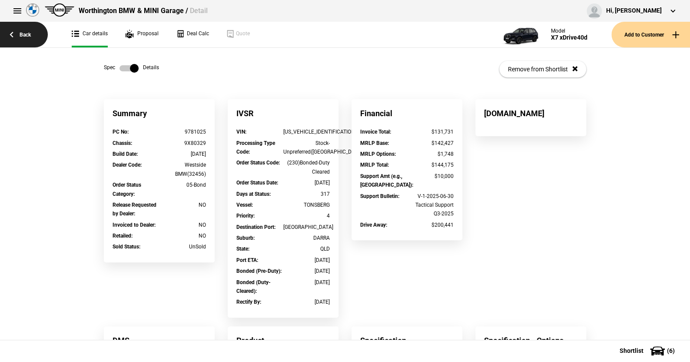
click at [30, 34] on link "Back" at bounding box center [24, 35] width 48 height 26
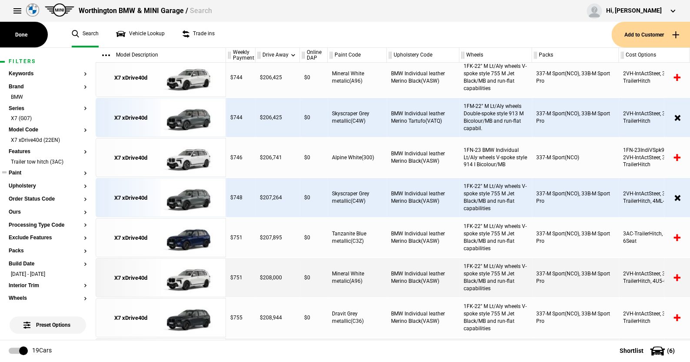
click at [17, 173] on button "Paint" at bounding box center [48, 173] width 78 height 6
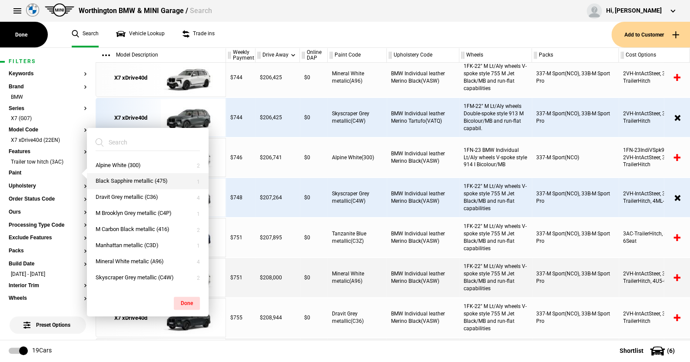
click at [116, 183] on button "Black Sapphire metallic (475)" at bounding box center [148, 181] width 122 height 16
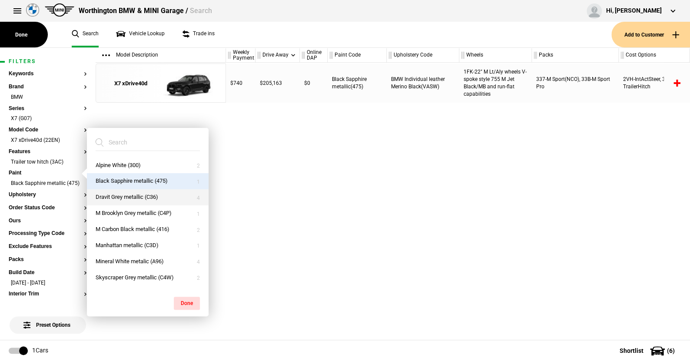
click at [112, 196] on button "Dravit Grey metallic (C36)" at bounding box center [148, 197] width 122 height 16
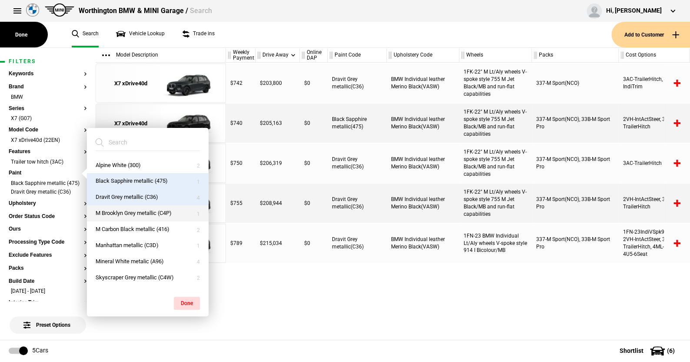
click at [122, 212] on button "M Brooklyn Grey metallic (C4P)" at bounding box center [148, 213] width 122 height 16
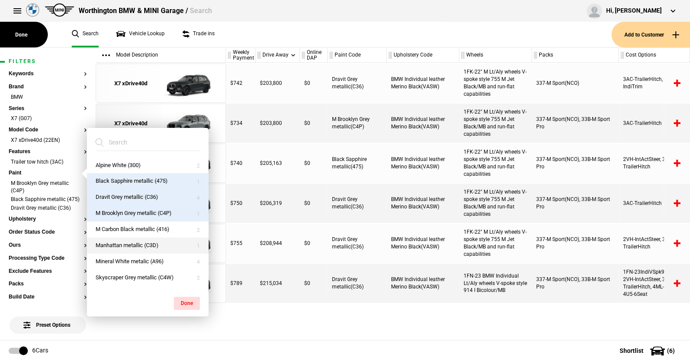
click at [121, 242] on button "Manhattan metallic (C3D)" at bounding box center [148, 245] width 122 height 16
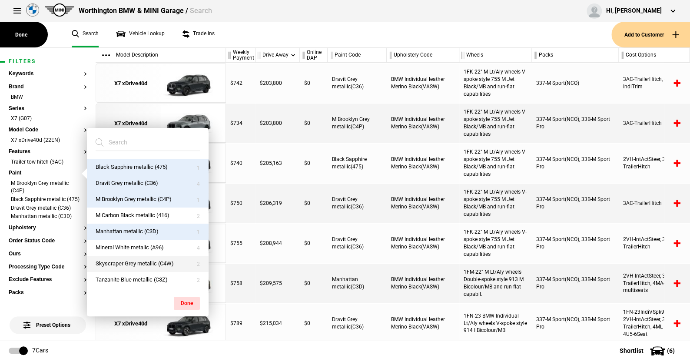
click at [124, 258] on button "Skyscraper Grey metallic (C4W)" at bounding box center [148, 263] width 122 height 16
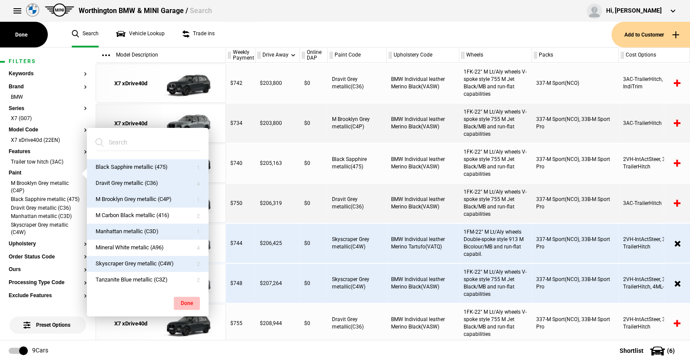
click at [187, 299] on button "Done" at bounding box center [187, 302] width 26 height 13
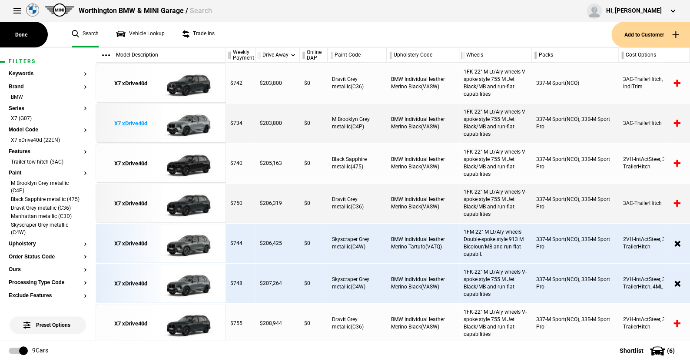
click at [189, 123] on img at bounding box center [191, 123] width 60 height 39
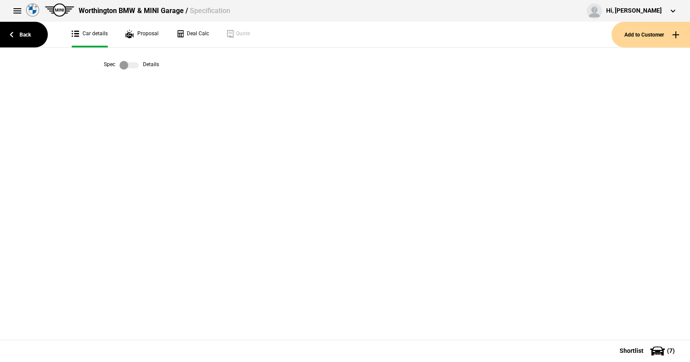
click at [135, 64] on label at bounding box center [128, 65] width 19 height 9
click at [119, 63] on label at bounding box center [128, 65] width 19 height 9
click at [26, 34] on link "Back" at bounding box center [24, 35] width 48 height 26
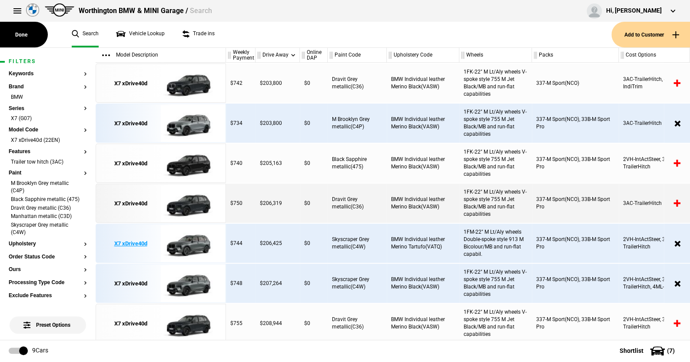
click at [195, 239] on img at bounding box center [191, 243] width 60 height 39
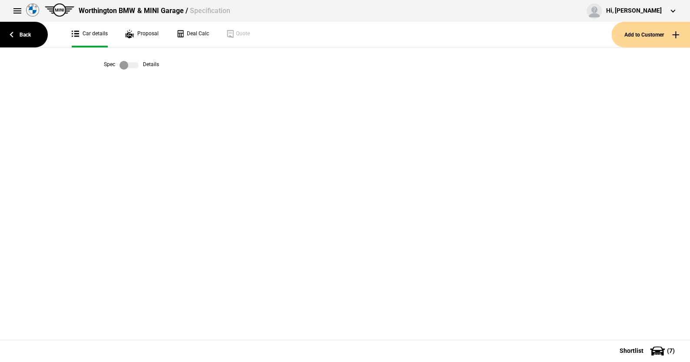
click at [134, 64] on label at bounding box center [128, 65] width 19 height 9
click at [116, 64] on link at bounding box center [129, 65] width 28 height 9
click at [30, 33] on link "Back" at bounding box center [24, 35] width 48 height 26
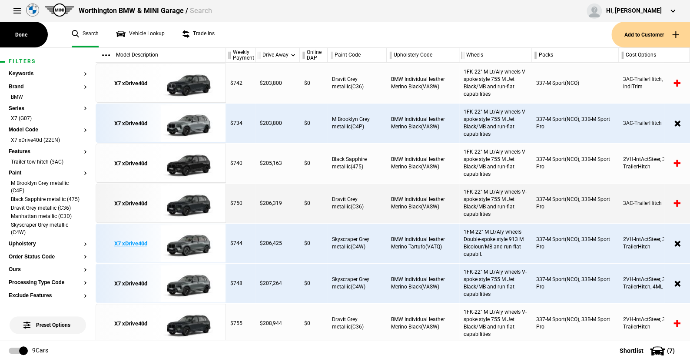
click at [191, 242] on img at bounding box center [191, 243] width 60 height 39
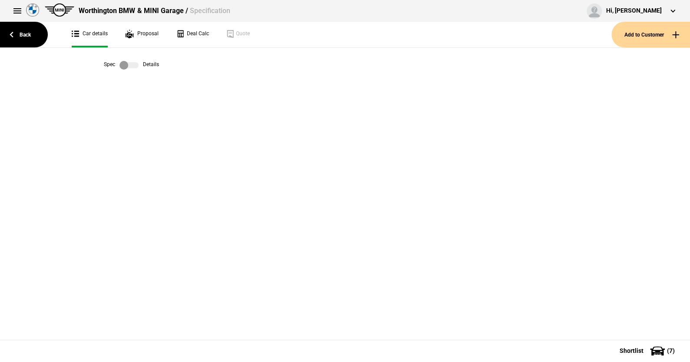
click at [137, 67] on label at bounding box center [128, 65] width 19 height 9
click at [122, 63] on label at bounding box center [128, 65] width 19 height 9
click at [135, 66] on label at bounding box center [128, 65] width 19 height 9
click at [120, 64] on label at bounding box center [128, 65] width 19 height 9
click at [26, 30] on link "Back" at bounding box center [24, 35] width 48 height 26
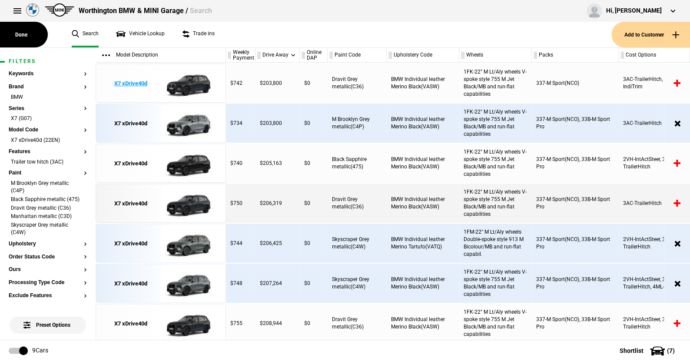
click at [192, 85] on img at bounding box center [191, 83] width 60 height 39
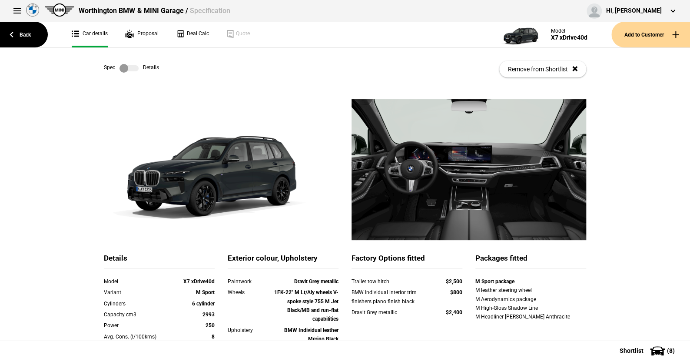
click at [132, 68] on label at bounding box center [128, 68] width 19 height 9
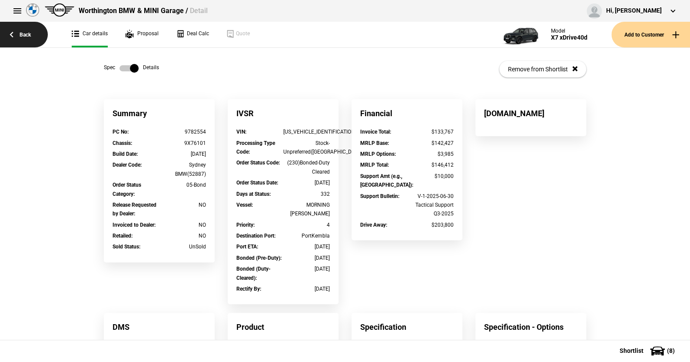
click at [29, 34] on link "Back" at bounding box center [24, 35] width 48 height 26
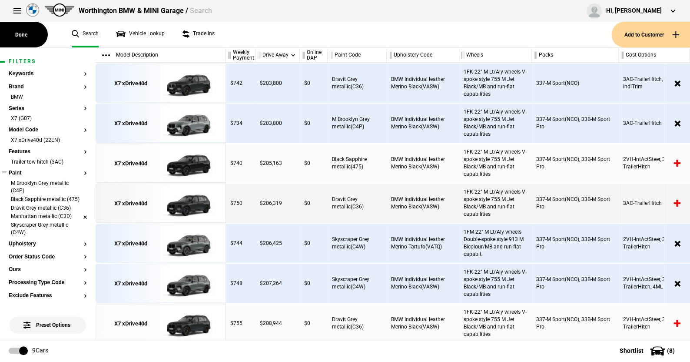
click at [76, 221] on li "Manhattan metallic (C3D)" at bounding box center [48, 216] width 78 height 9
click at [76, 213] on li "Dravit Grey metallic (C36)" at bounding box center [48, 208] width 78 height 9
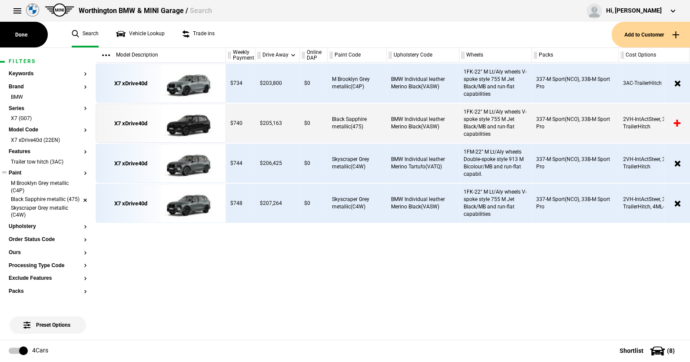
click at [79, 198] on li "Black Sapphire metallic (475)" at bounding box center [48, 200] width 78 height 9
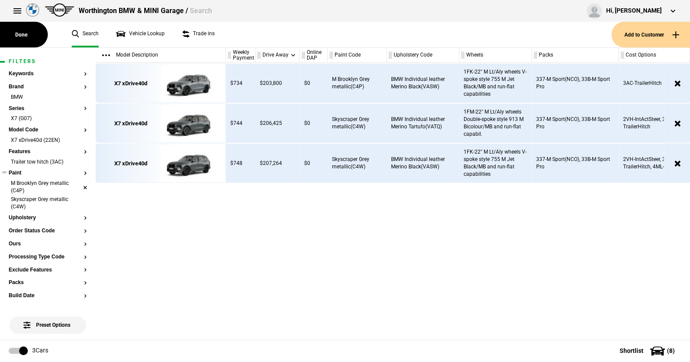
click at [75, 179] on li "M Brooklyn Grey metallic (C4P)" at bounding box center [48, 187] width 78 height 16
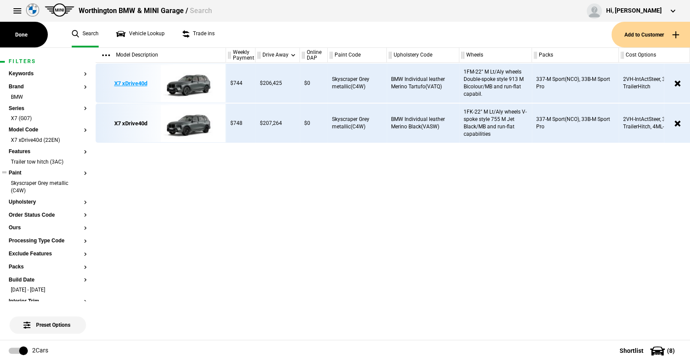
click at [194, 83] on img at bounding box center [191, 83] width 60 height 39
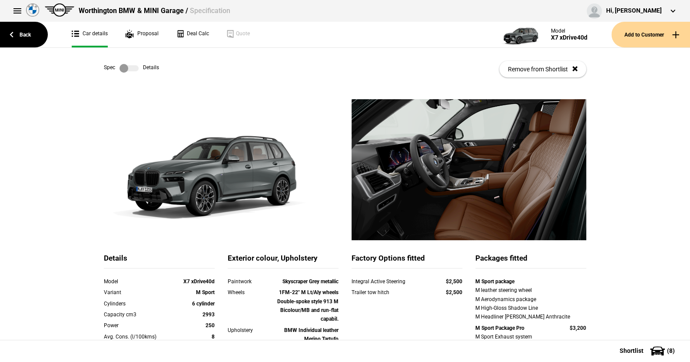
click at [132, 69] on label at bounding box center [128, 68] width 19 height 9
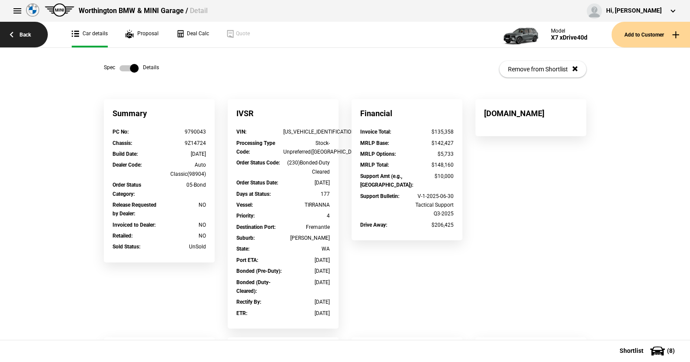
click at [27, 33] on link "Back" at bounding box center [24, 35] width 48 height 26
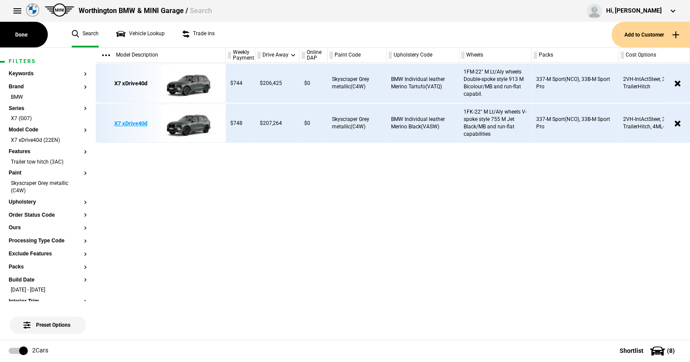
click at [195, 120] on img at bounding box center [191, 123] width 60 height 39
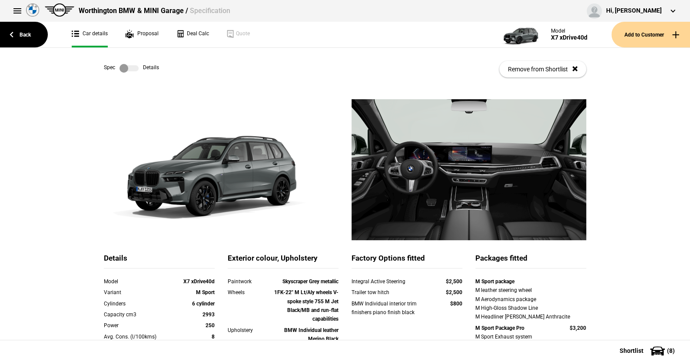
click at [131, 68] on label at bounding box center [128, 68] width 19 height 9
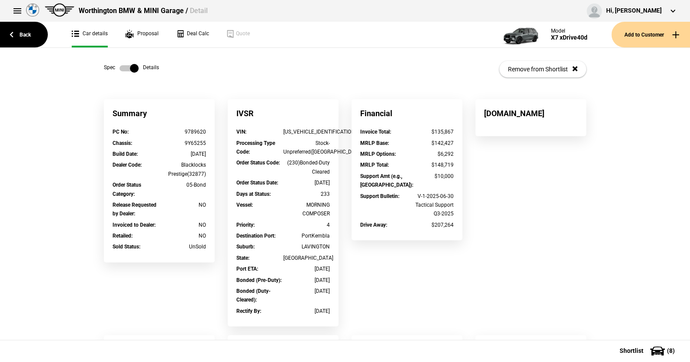
click at [119, 69] on label at bounding box center [128, 68] width 19 height 9
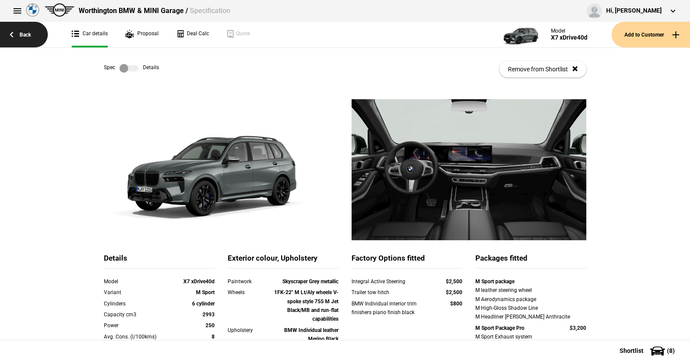
click at [22, 30] on link "Back" at bounding box center [24, 35] width 48 height 26
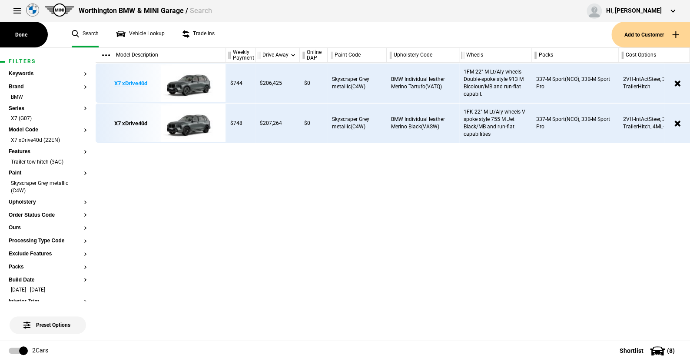
click at [192, 79] on img at bounding box center [191, 83] width 60 height 39
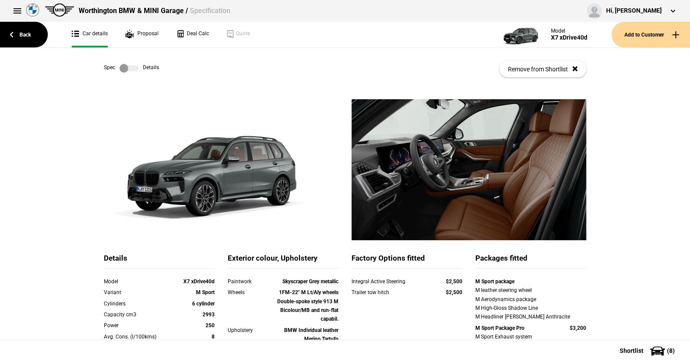
click at [133, 68] on label at bounding box center [128, 68] width 19 height 9
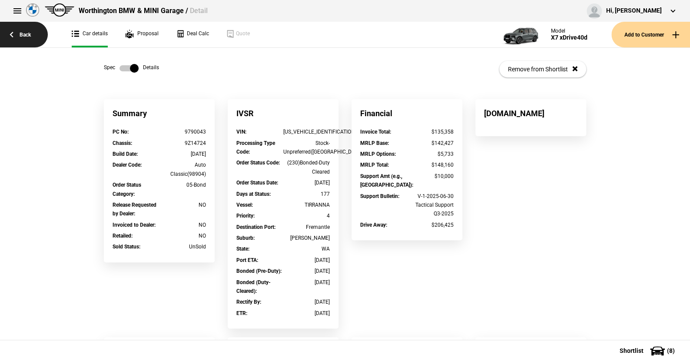
click at [26, 33] on link "Back" at bounding box center [24, 35] width 48 height 26
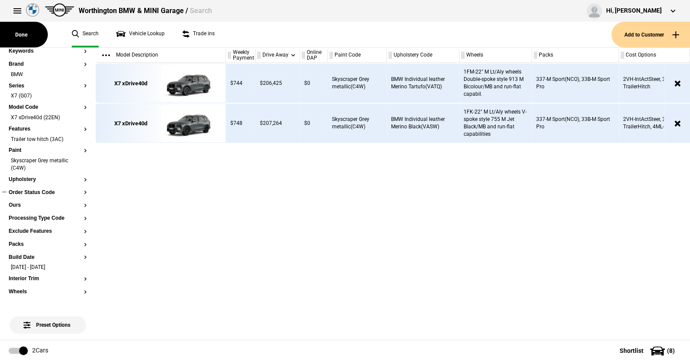
scroll to position [43, 0]
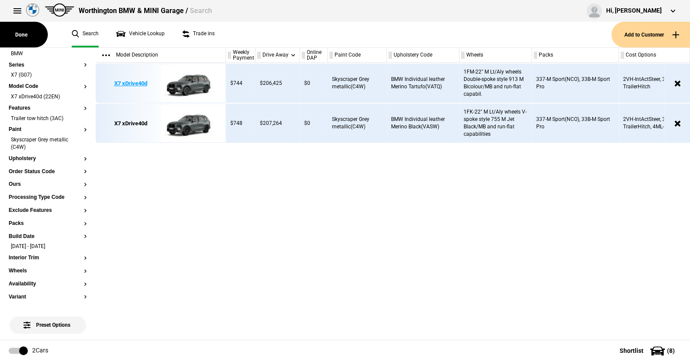
click at [198, 83] on img at bounding box center [191, 83] width 60 height 39
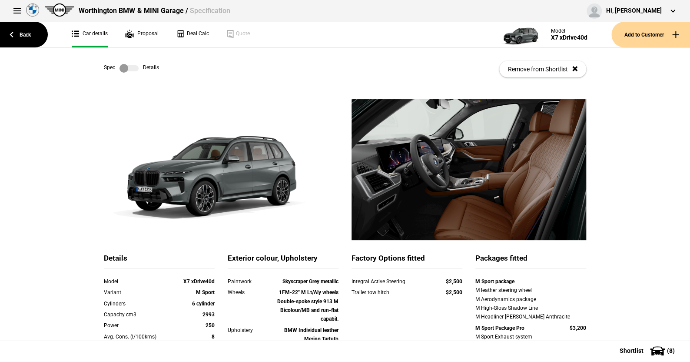
click at [132, 69] on label at bounding box center [128, 68] width 19 height 9
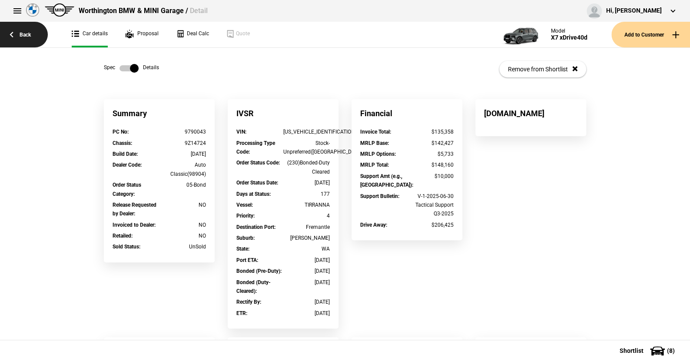
click at [28, 32] on link "Back" at bounding box center [24, 35] width 48 height 26
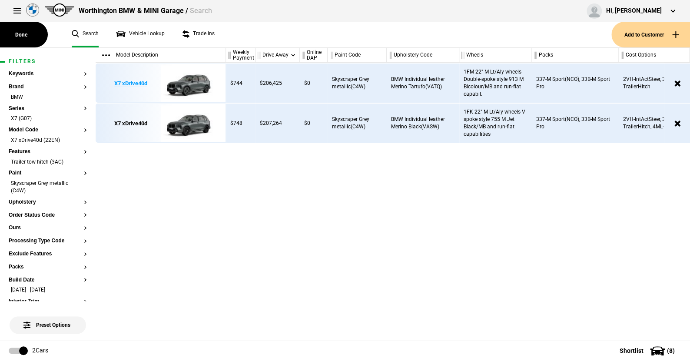
click at [189, 82] on img at bounding box center [191, 83] width 60 height 39
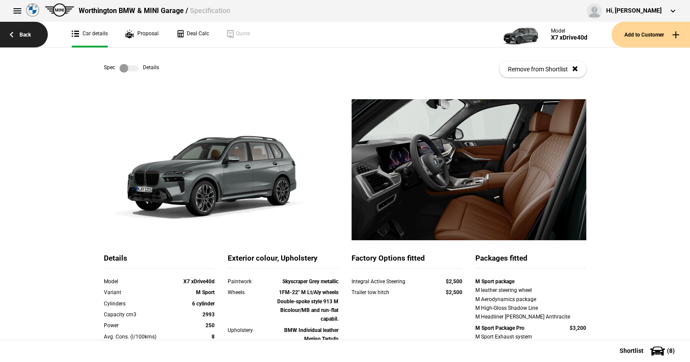
click at [23, 32] on link "Back" at bounding box center [24, 35] width 48 height 26
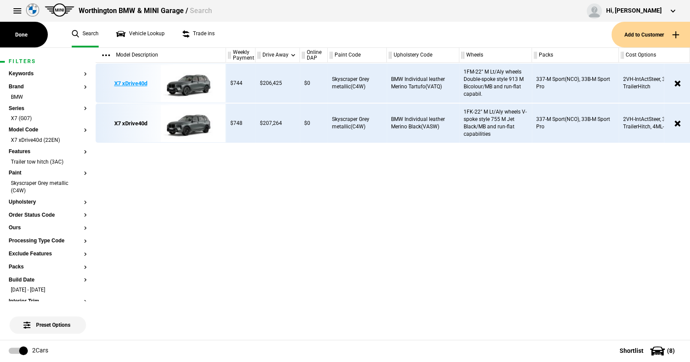
click at [196, 82] on img at bounding box center [191, 83] width 60 height 39
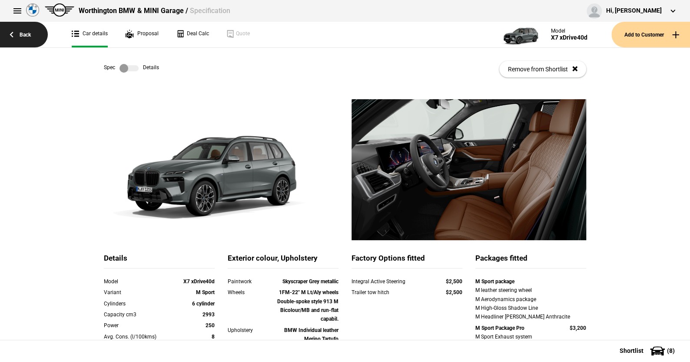
click at [23, 31] on link "Back" at bounding box center [24, 35] width 48 height 26
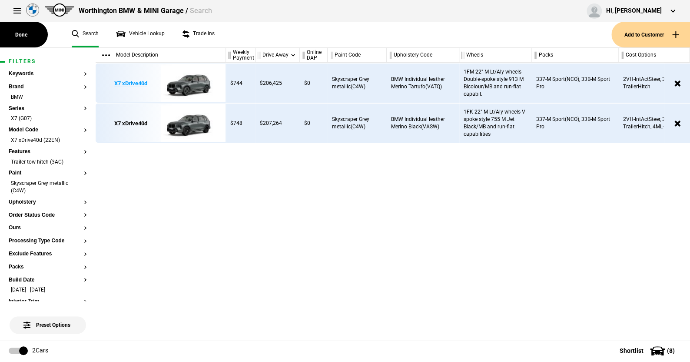
click at [194, 85] on img at bounding box center [191, 83] width 60 height 39
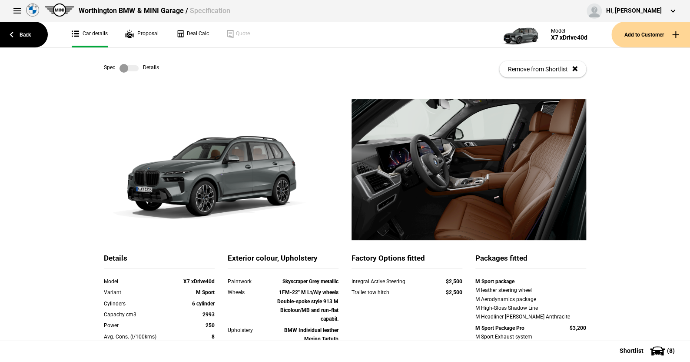
click at [132, 67] on label at bounding box center [128, 68] width 19 height 9
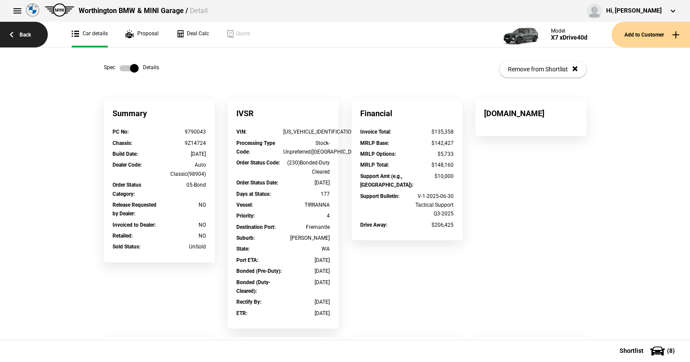
click at [24, 34] on link "Back" at bounding box center [24, 35] width 48 height 26
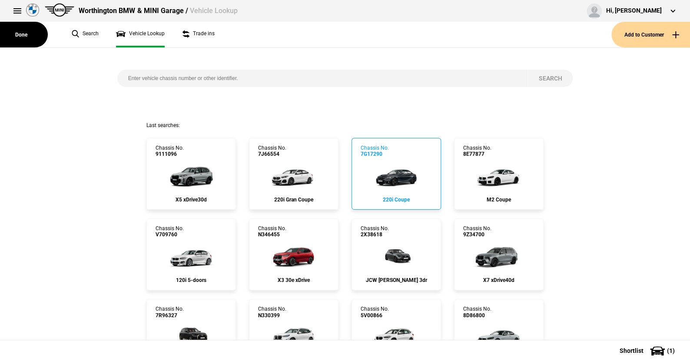
click at [401, 175] on img at bounding box center [396, 174] width 58 height 35
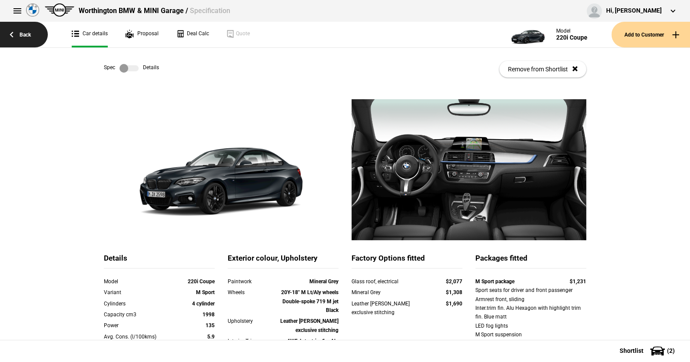
click at [28, 33] on link "Back" at bounding box center [24, 35] width 48 height 26
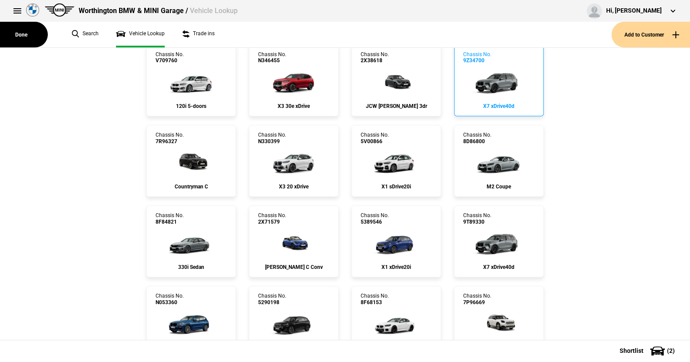
scroll to position [217, 0]
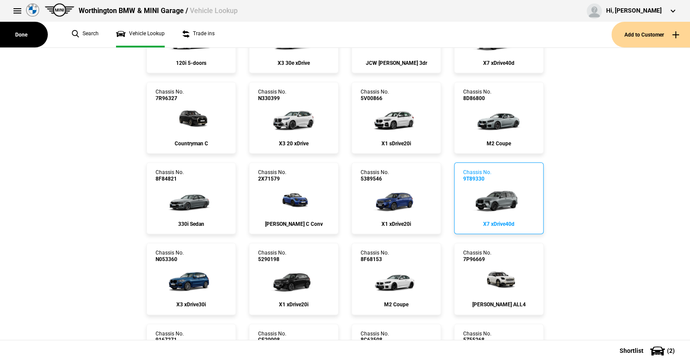
click at [494, 197] on img at bounding box center [499, 199] width 58 height 35
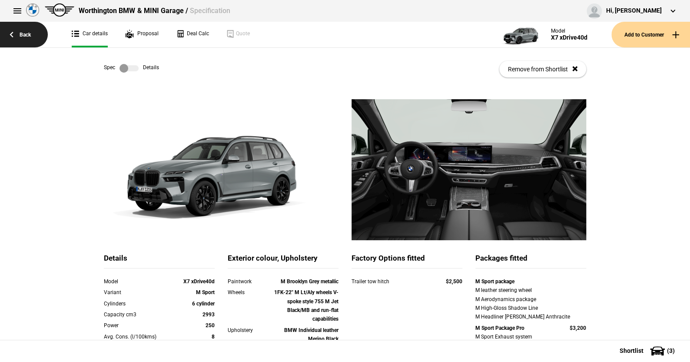
click at [26, 32] on link "Back" at bounding box center [24, 35] width 48 height 26
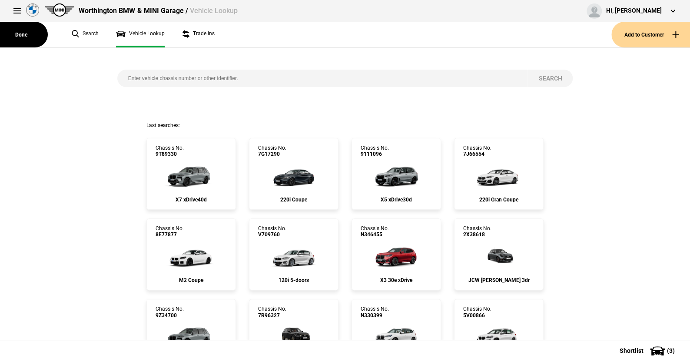
click at [26, 32] on button "Done" at bounding box center [24, 35] width 48 height 26
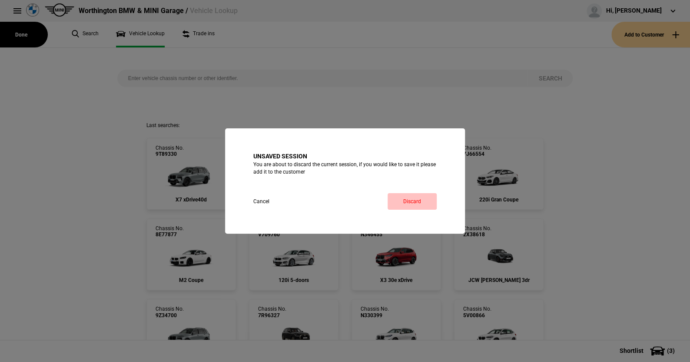
click at [411, 199] on button "Discard" at bounding box center [412, 201] width 49 height 17
